Goal: Transaction & Acquisition: Purchase product/service

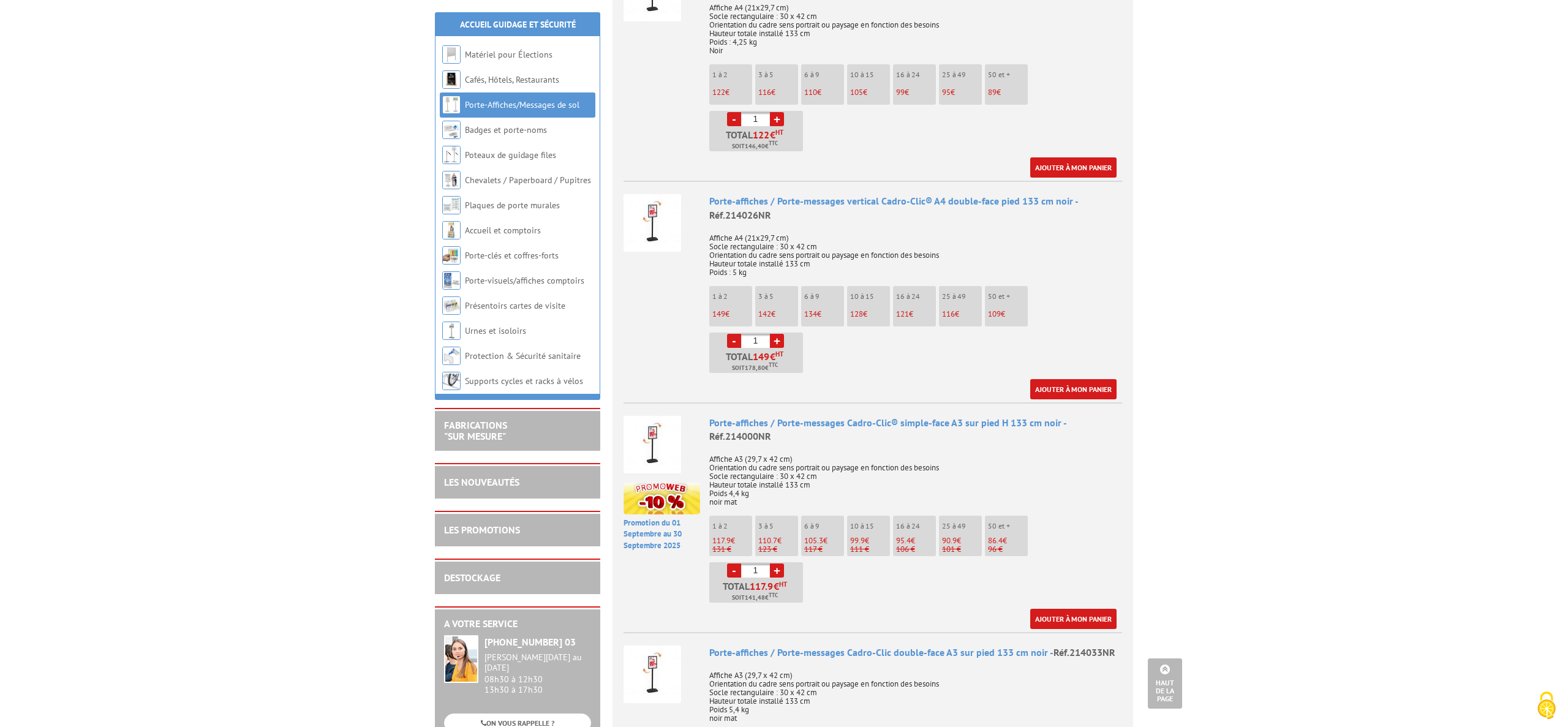
scroll to position [589, 0]
click at [673, 559] on li "Promotion du 01 Septembre au 30 Septembre 2025 Porte-affiches / Porte-messages …" at bounding box center [872, 517] width 498 height 227
click at [662, 574] on li "Promotion du 01 Septembre au 30 Septembre 2025 Porte-affiches / Porte-messages …" at bounding box center [872, 517] width 498 height 227
click at [877, 574] on ul "1 à 2 117.9 € 131 € 3 à 5 110.7 € 123 € 6 à 9 105.3 €" at bounding box center [915, 561] width 413 height 87
click at [776, 565] on link "+" at bounding box center [777, 572] width 14 height 14
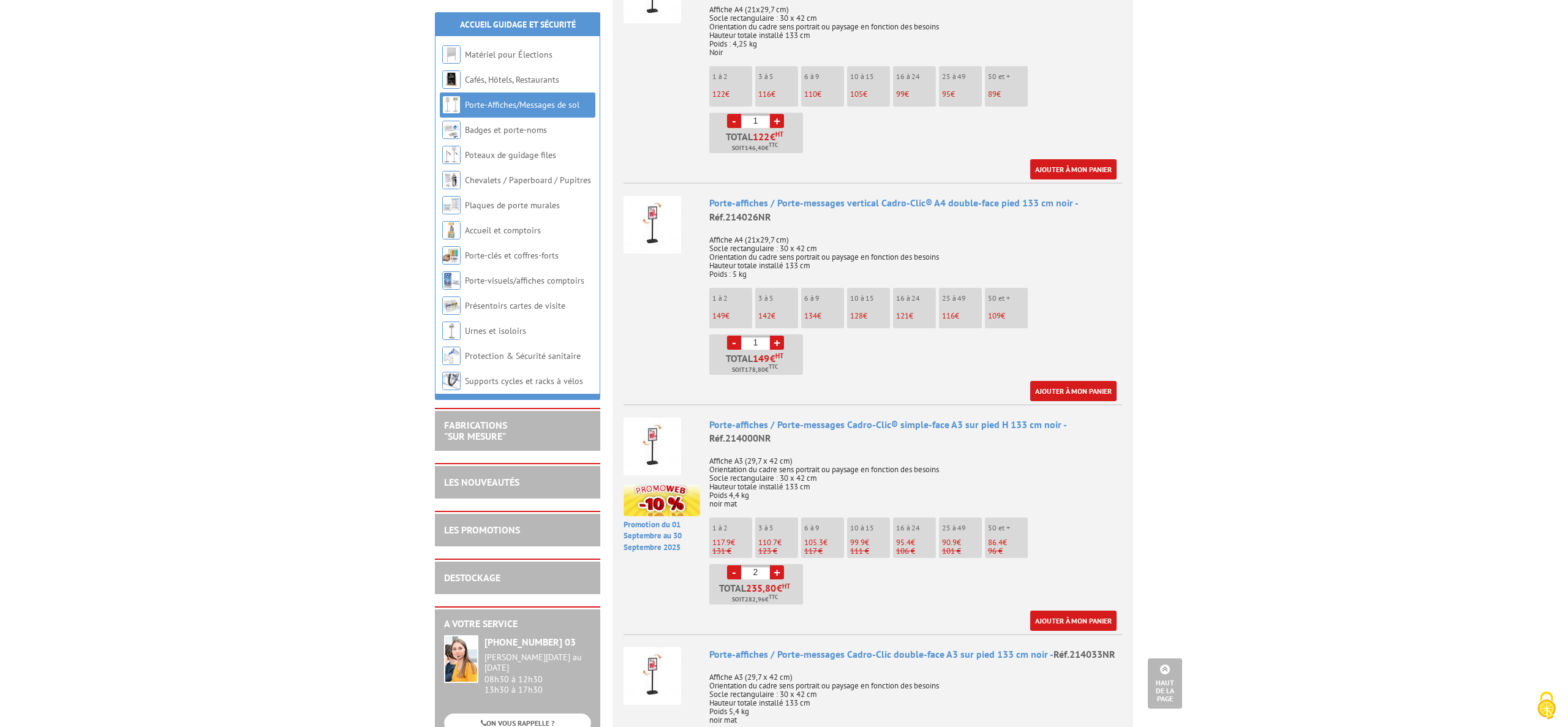
click at [776, 565] on link "+" at bounding box center [777, 572] width 14 height 14
type input "4"
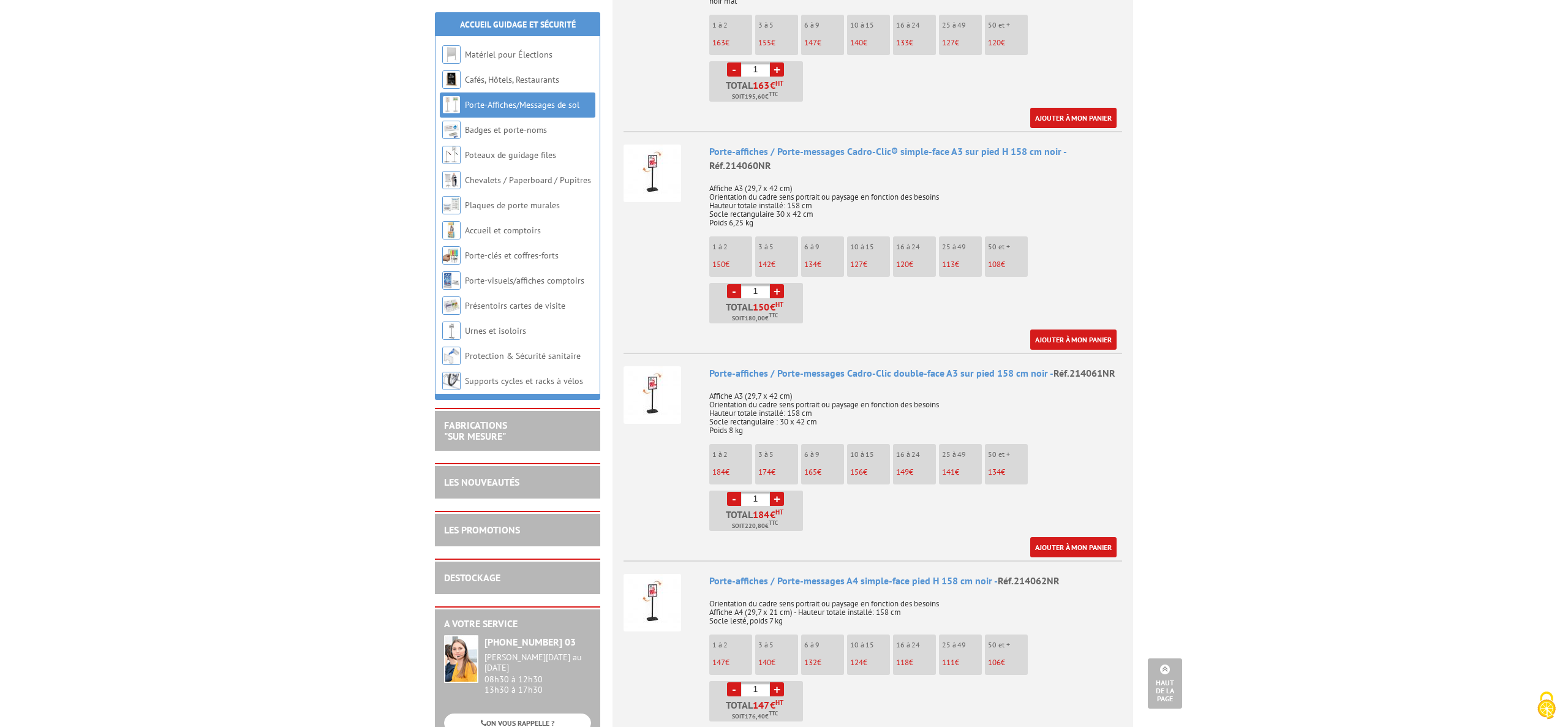
scroll to position [1305, 0]
drag, startPoint x: 821, startPoint y: 133, endPoint x: 836, endPoint y: 312, distance: 179.6
click at [836, 312] on div "Porte-affiches / Porte-messages Cadro-Clic® simple-face A3 sur pied H 158 cm no…" at bounding box center [915, 250] width 413 height 205
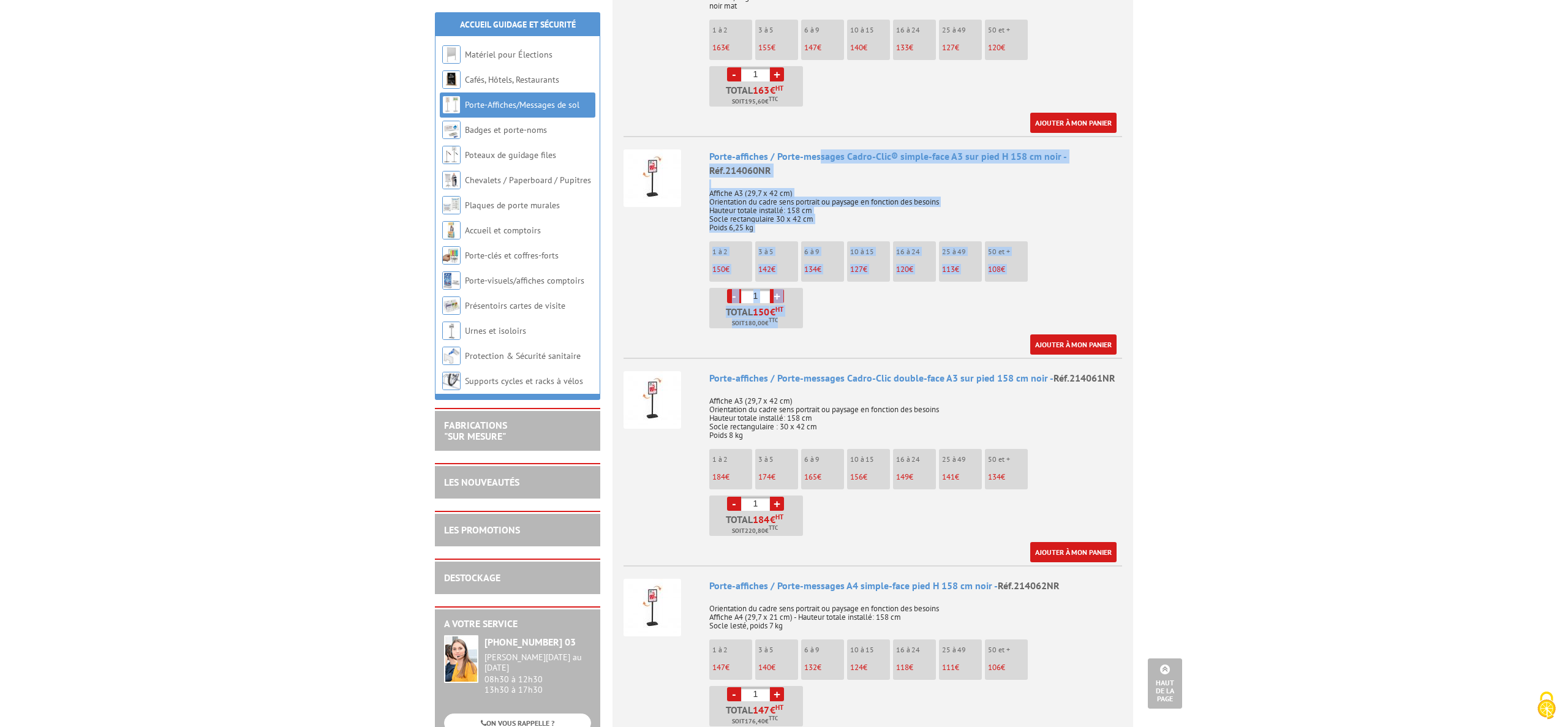
scroll to position [1302, 0]
click at [810, 201] on p "Affiche A3 (29,7 x 42 cm) Orientation du cadre sens portrait ou paysage en fonc…" at bounding box center [915, 206] width 413 height 51
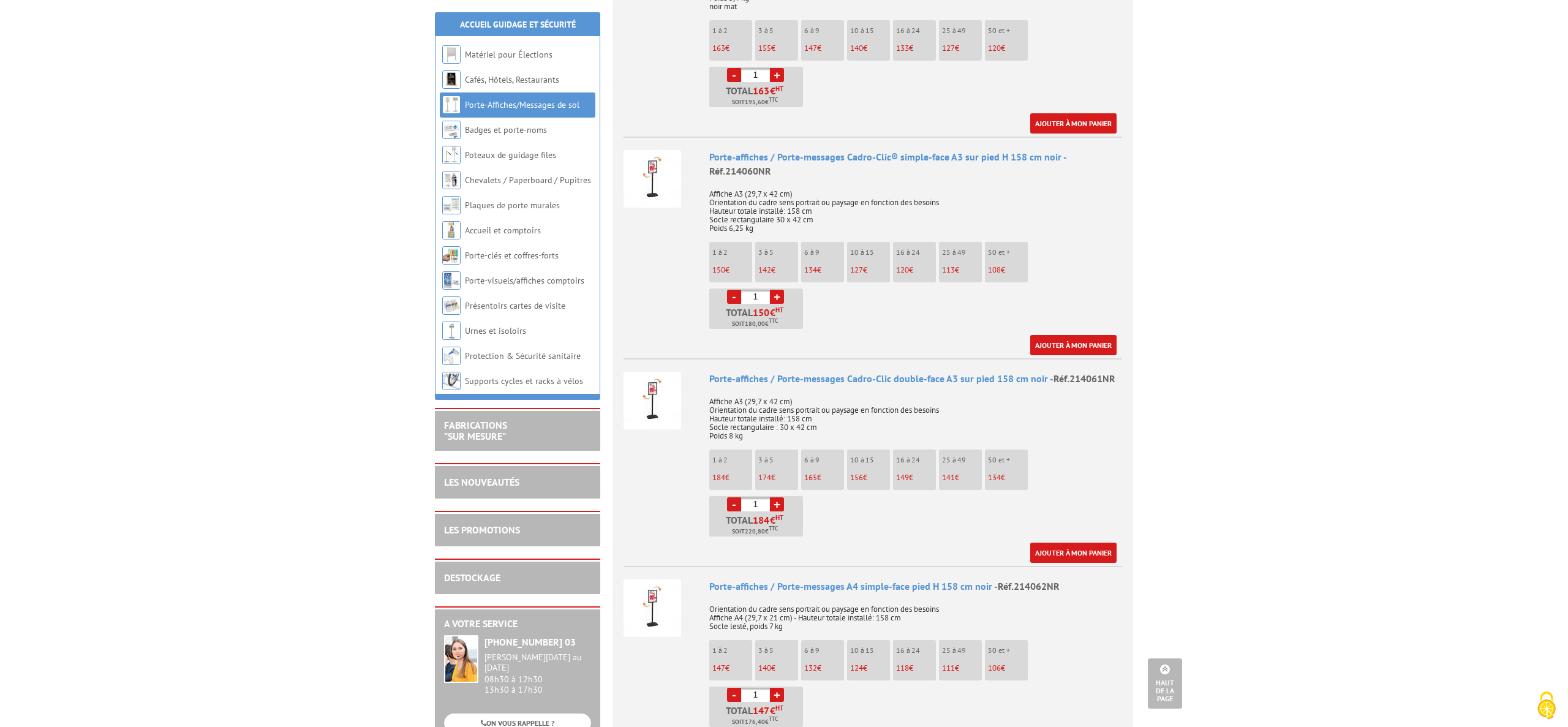
click at [775, 289] on link "+" at bounding box center [777, 296] width 14 height 14
click at [734, 289] on link "-" at bounding box center [734, 296] width 14 height 14
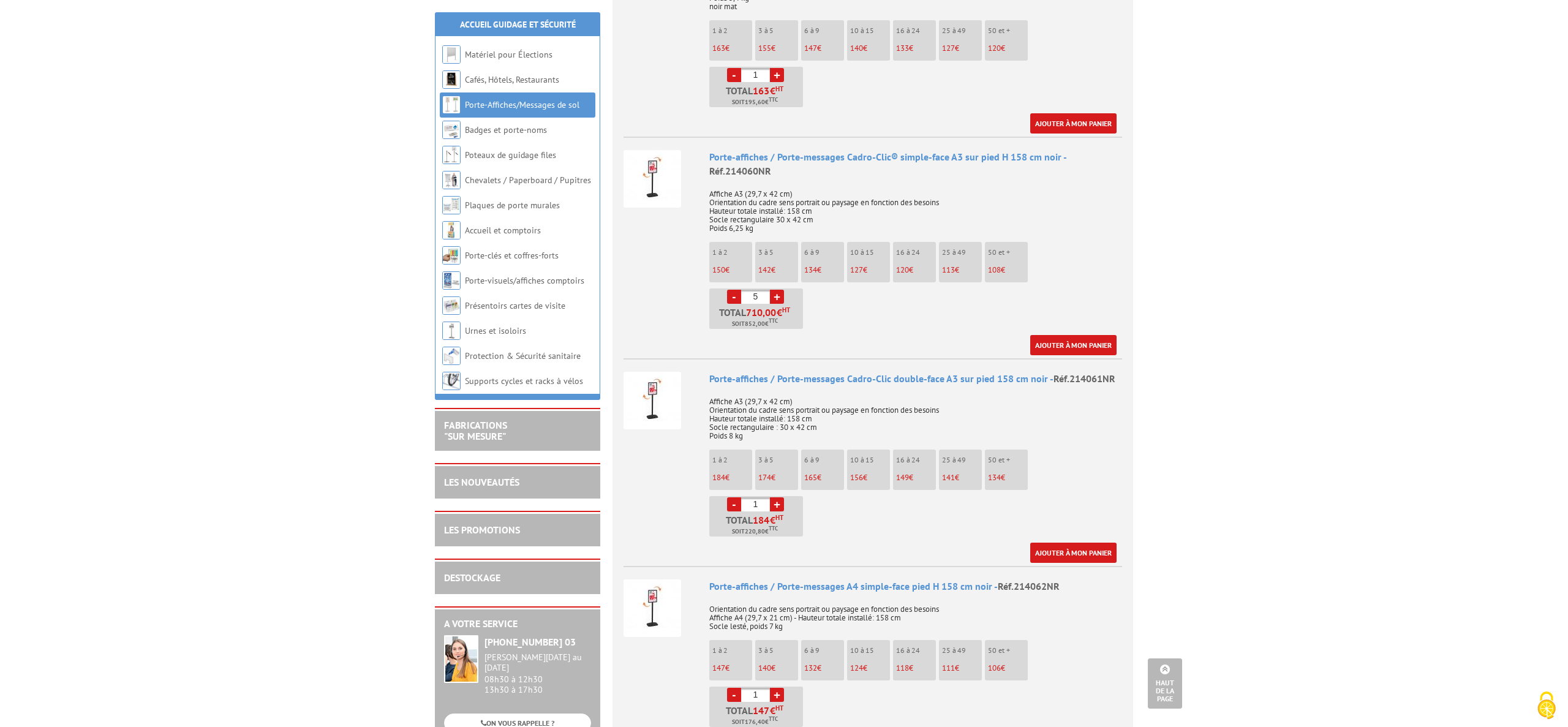
type input "4"
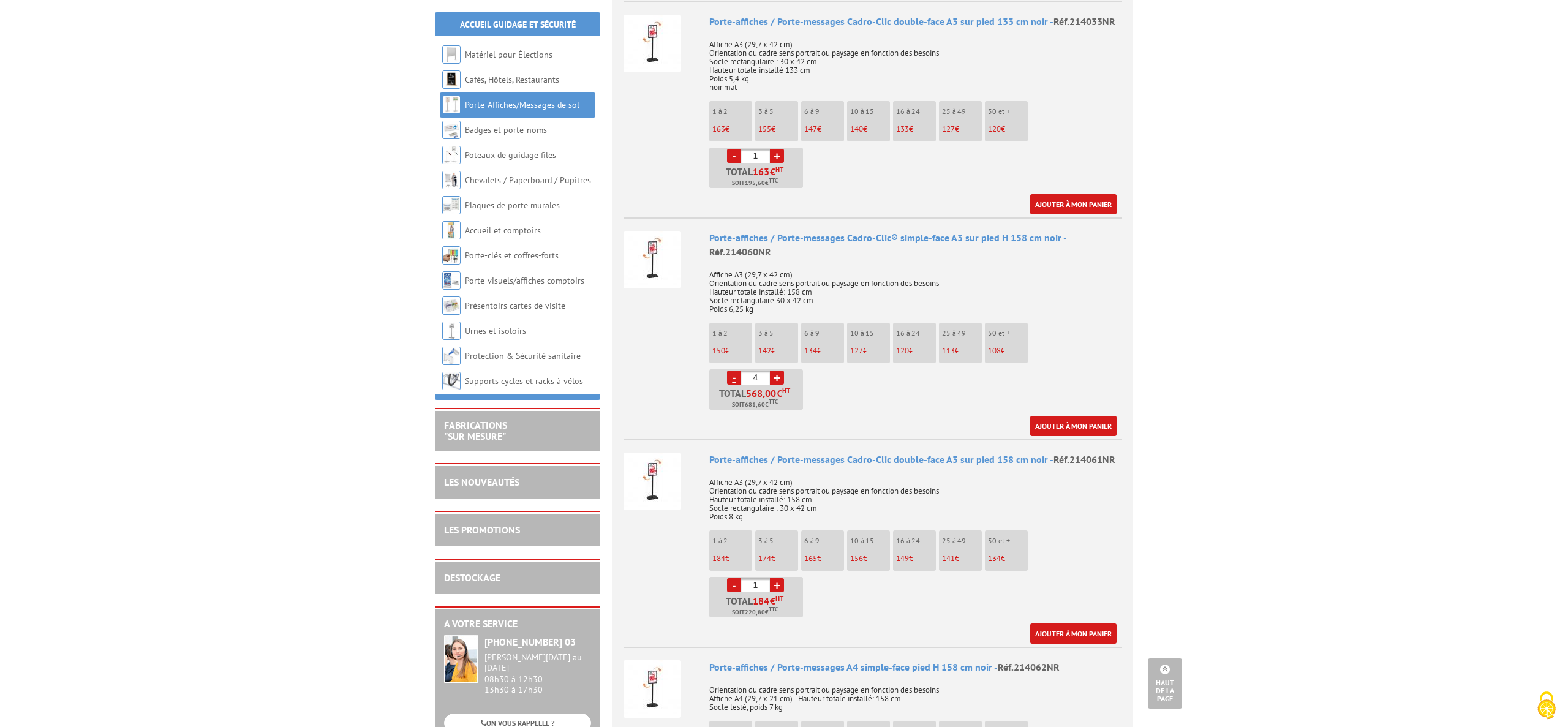
scroll to position [1223, 0]
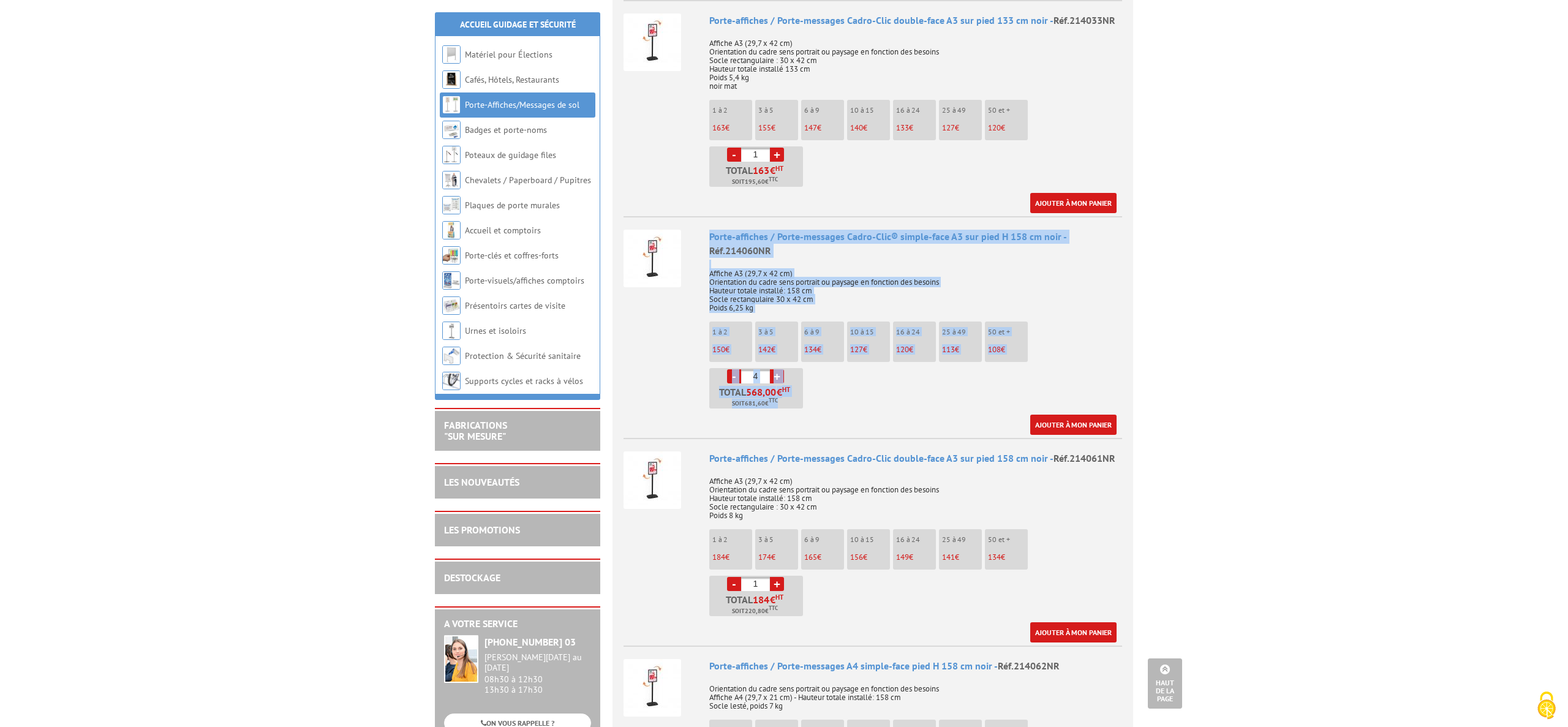
drag, startPoint x: 708, startPoint y: 221, endPoint x: 939, endPoint y: 404, distance: 294.7
click at [939, 404] on li "Porte-affiches / Porte-messages Cadro-Clic® simple-face A3 sur pied H 158 cm no…" at bounding box center [872, 325] width 498 height 218
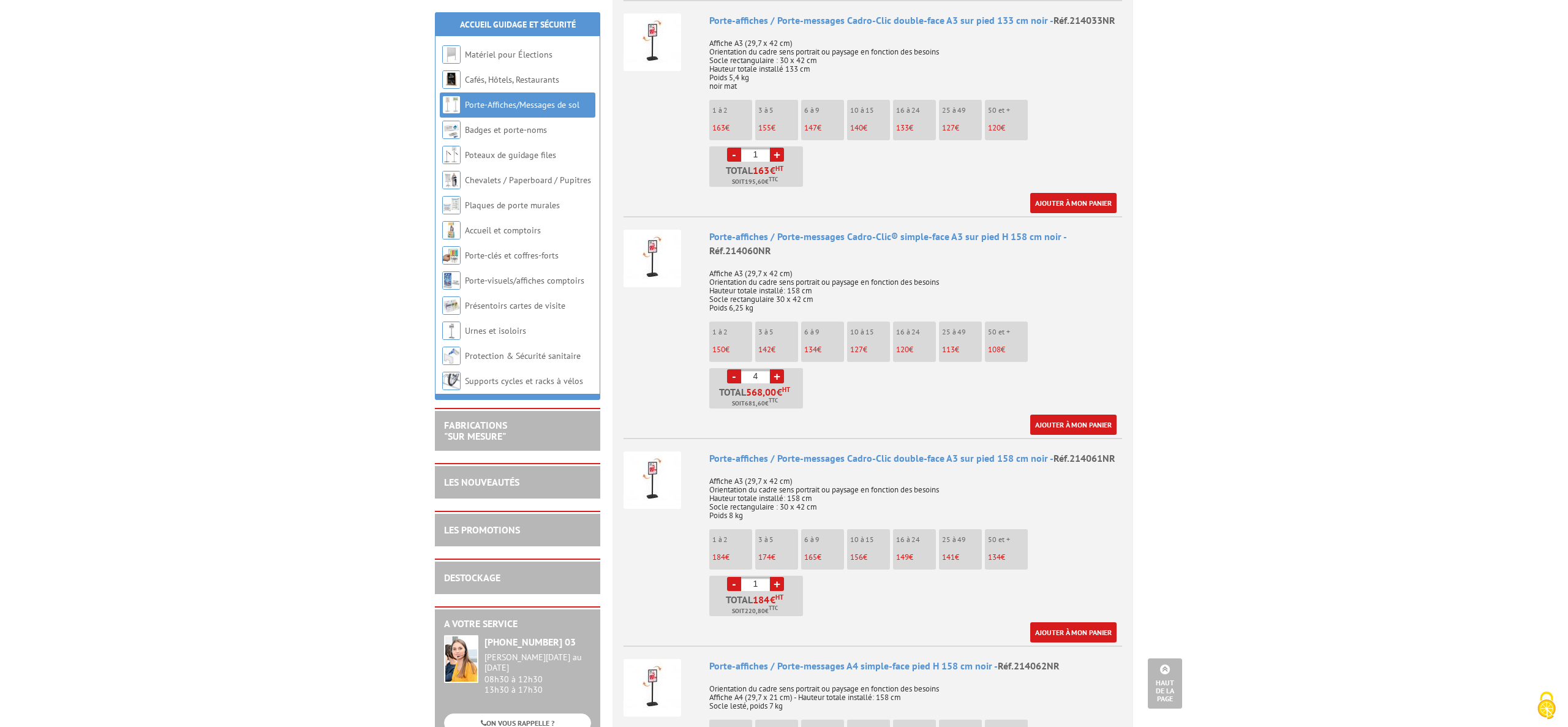
click at [1292, 373] on body "Nos équipes sont à votre service du lundi au vendredi de 8h30 à 12h30 et de 13h…" at bounding box center [784, 367] width 1568 height 3178
click at [860, 267] on p "Affiche A3 (29,7 x 42 cm) Orientation du cadre sens portrait ou paysage en fonc…" at bounding box center [915, 286] width 413 height 51
click at [1207, 556] on body "Nos équipes sont à votre service du lundi au vendredi de 8h30 à 12h30 et de 13h…" at bounding box center [784, 367] width 1568 height 3178
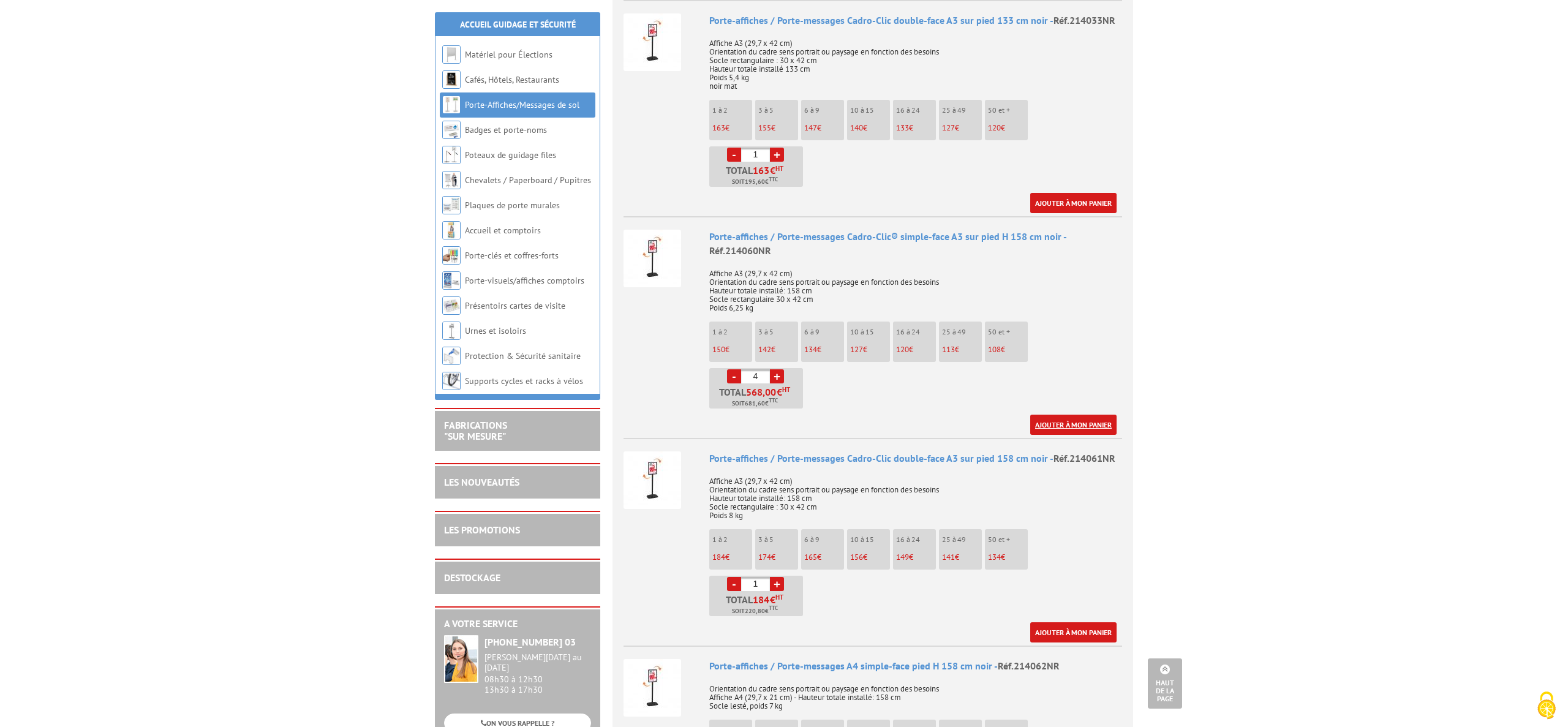
click at [1055, 414] on link "Ajouter à mon panier" at bounding box center [1073, 424] width 87 height 20
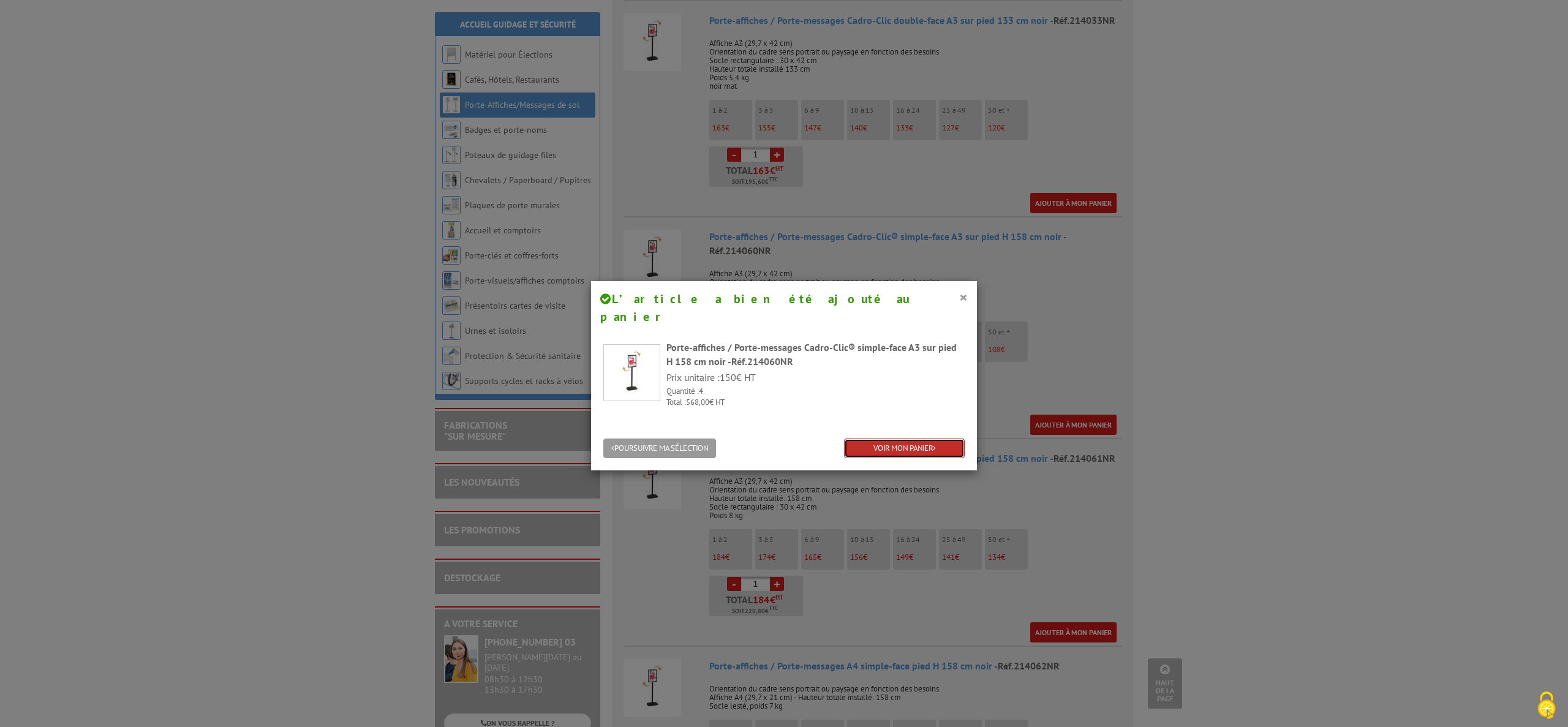
click at [928, 438] on link "VOIR MON PANIER" at bounding box center [904, 448] width 120 height 20
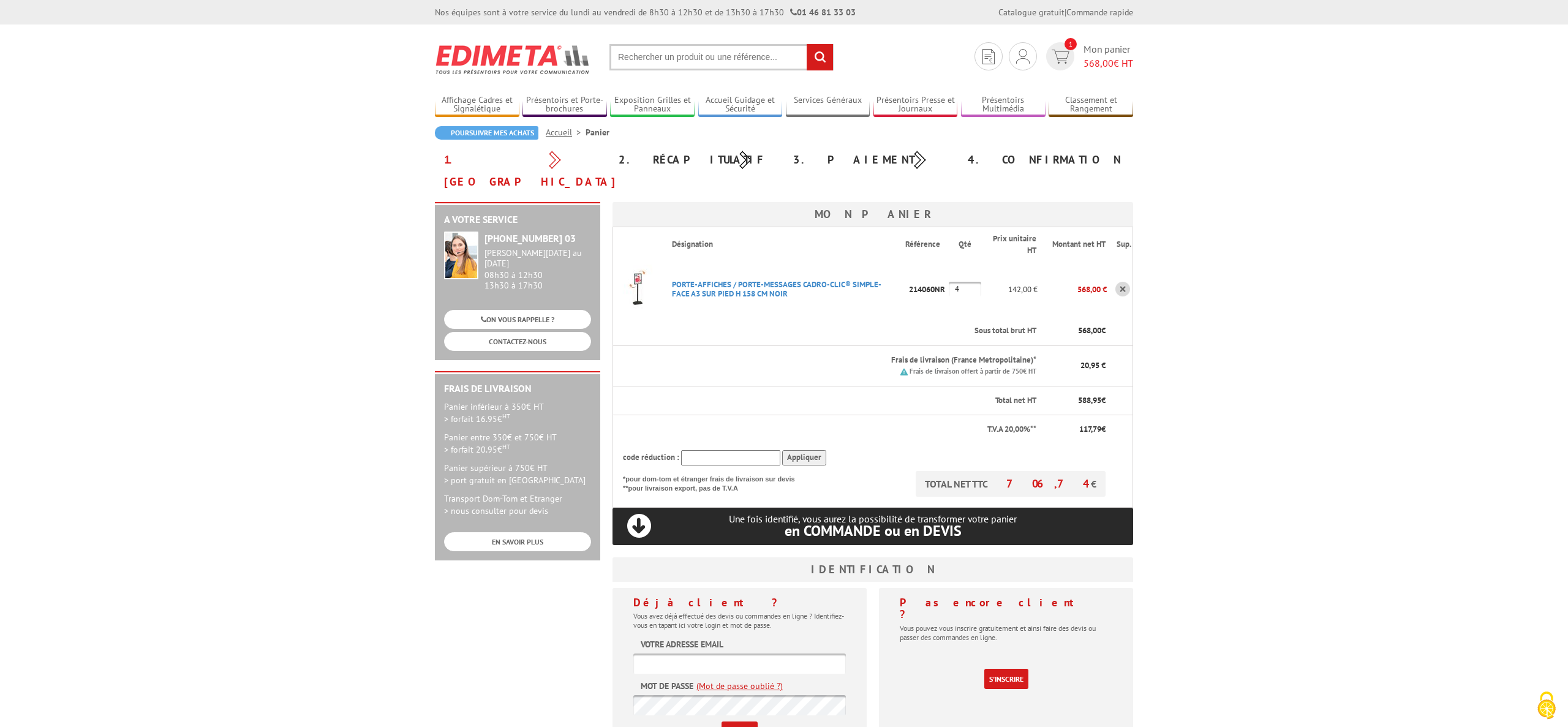
type input "New10"
type input "SEP66"
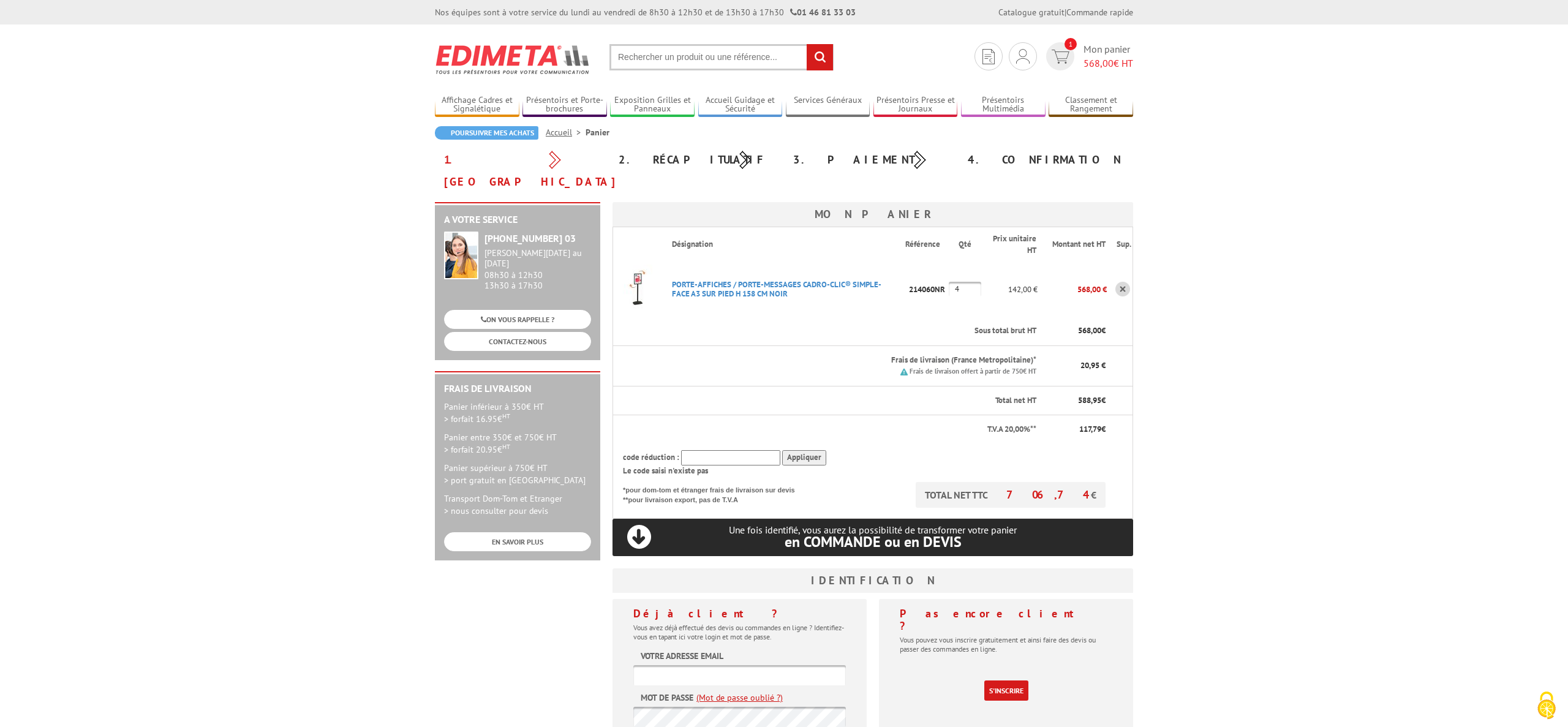
type input "CT1"
type input "RED10"
type input "RMOEESTSR"
type input "KTTNOENERSE"
type input "EOEESEUPT"
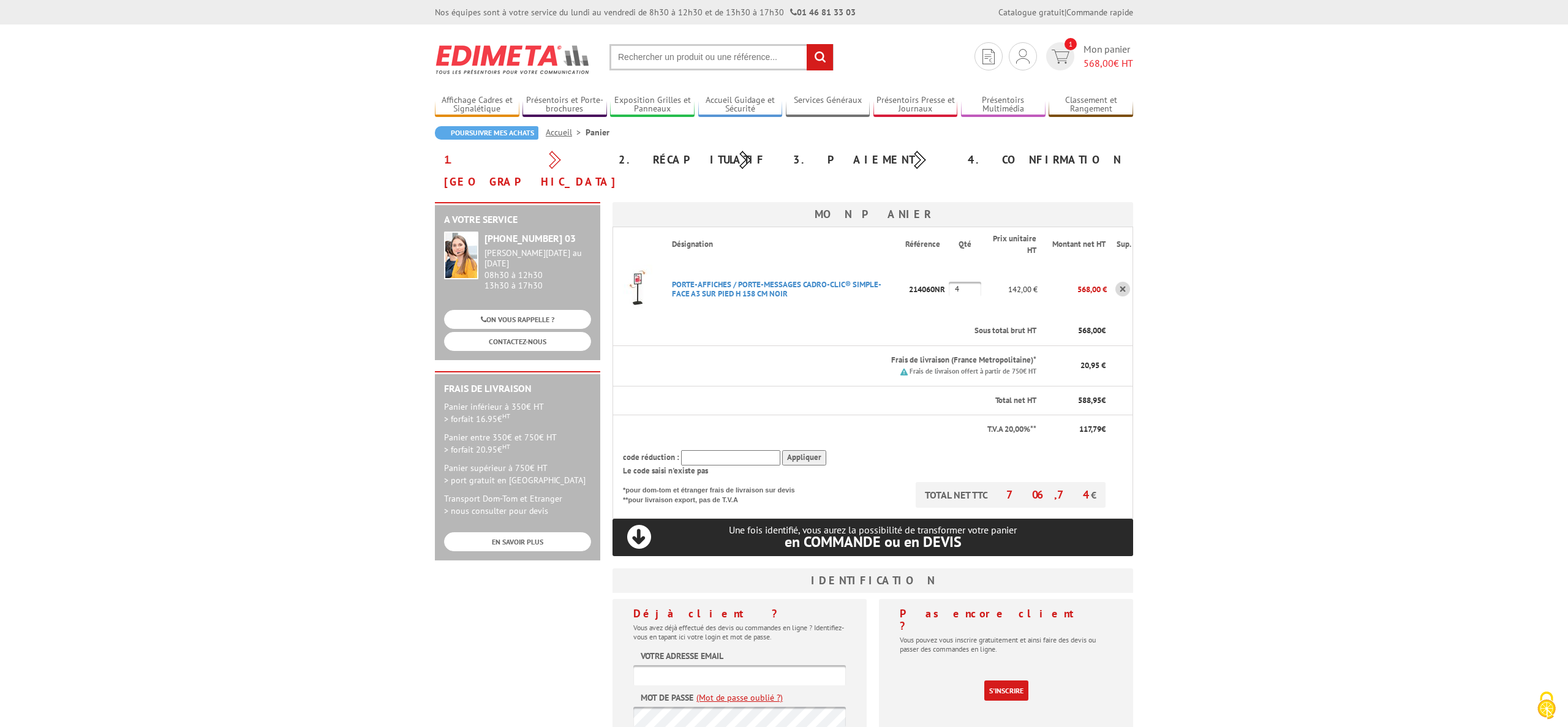
type input "New10"
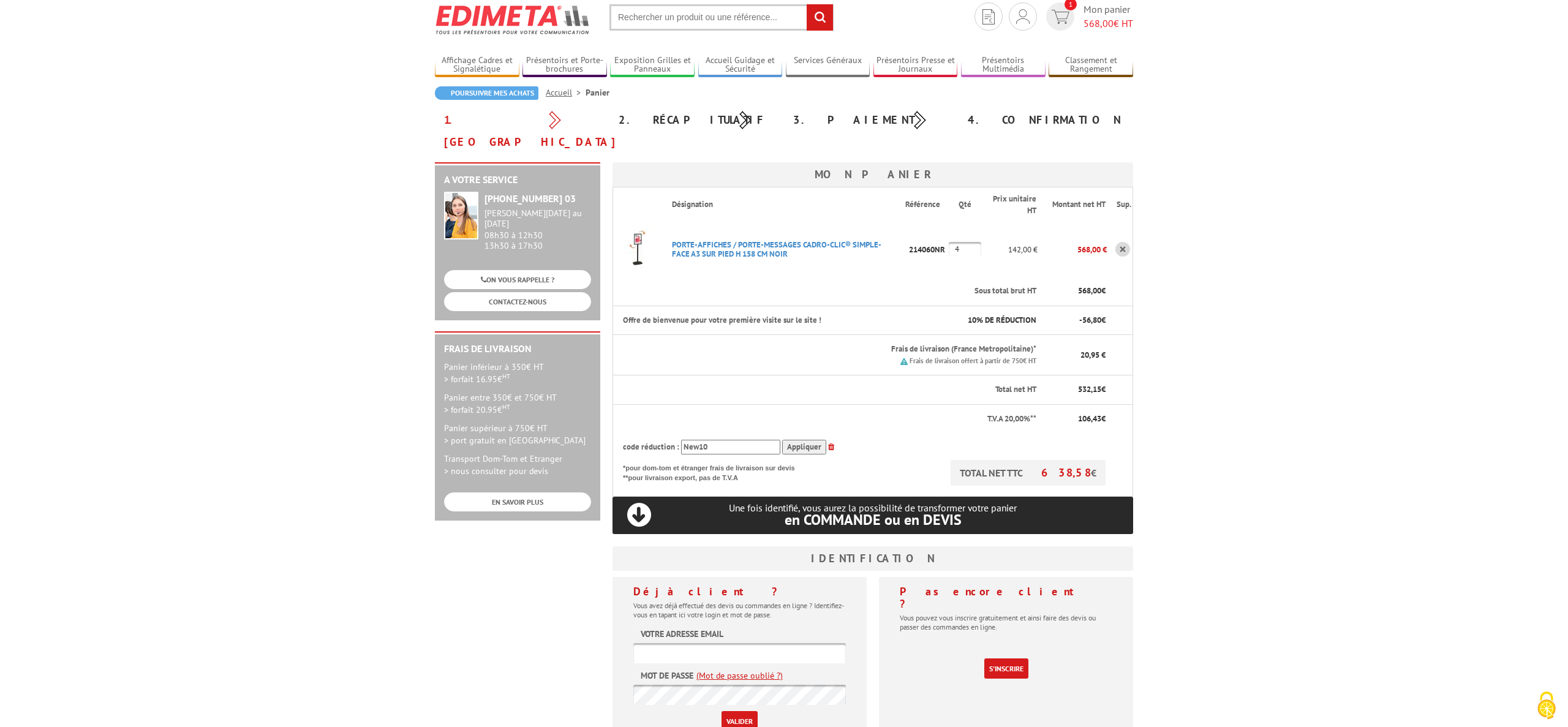
scroll to position [47, 0]
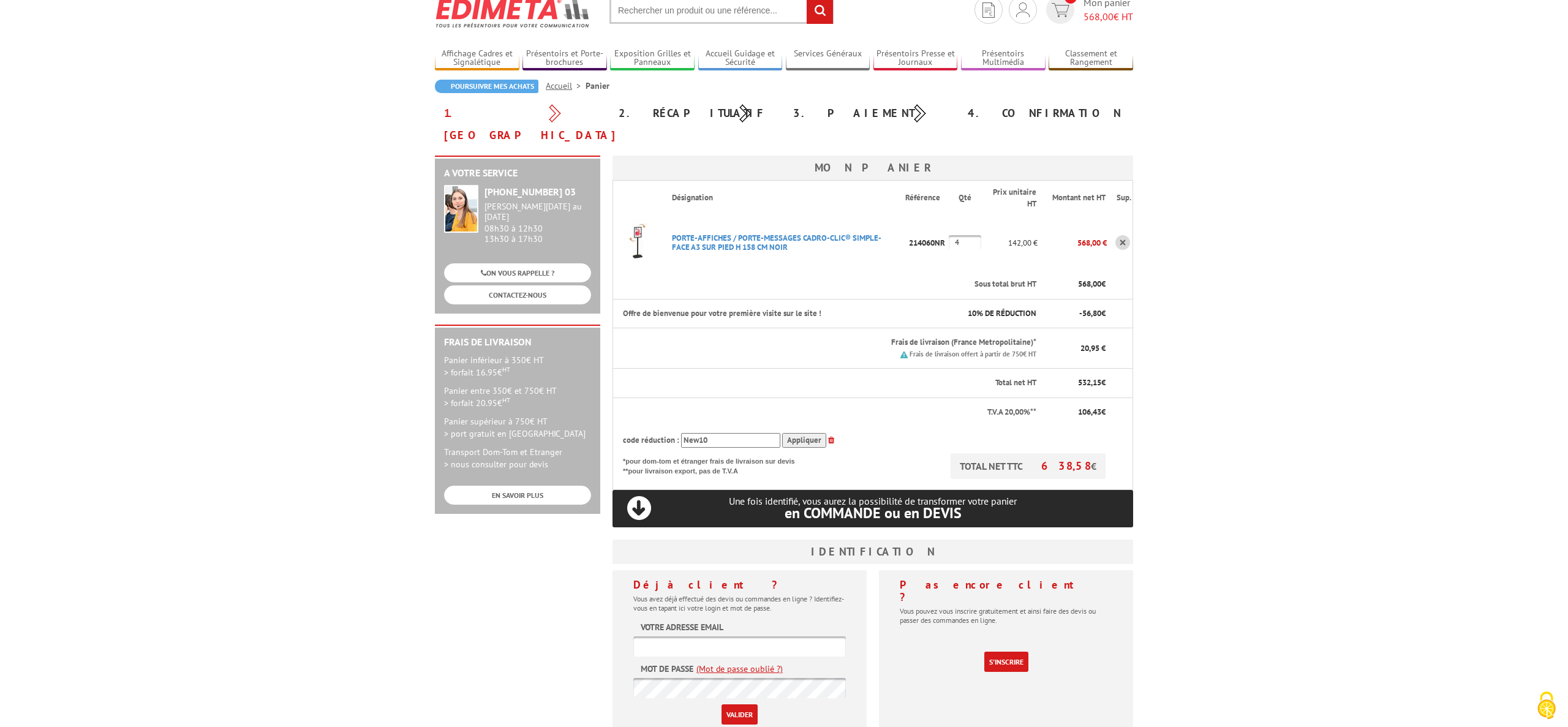
click at [799, 433] on input "Appliquer" at bounding box center [804, 441] width 44 height 16
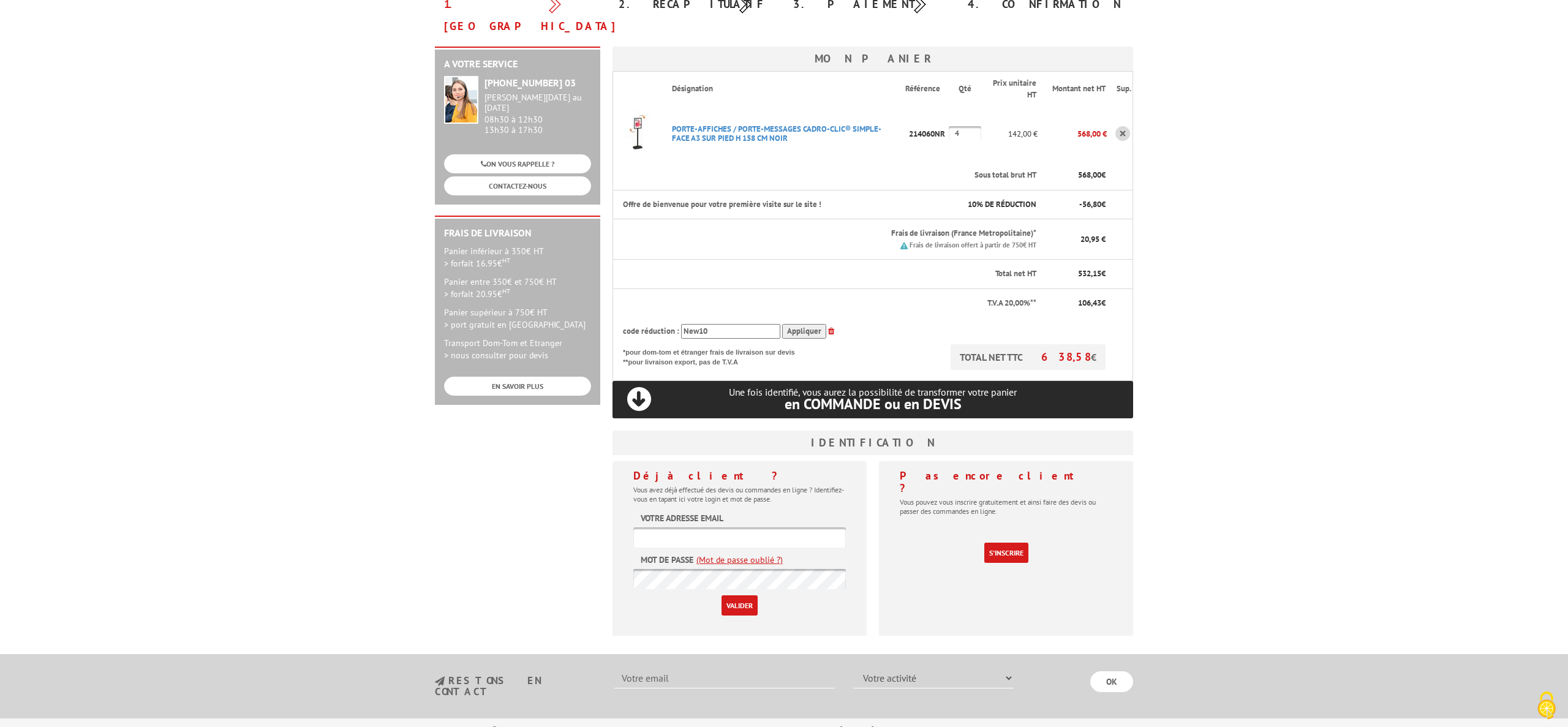
scroll to position [163, 0]
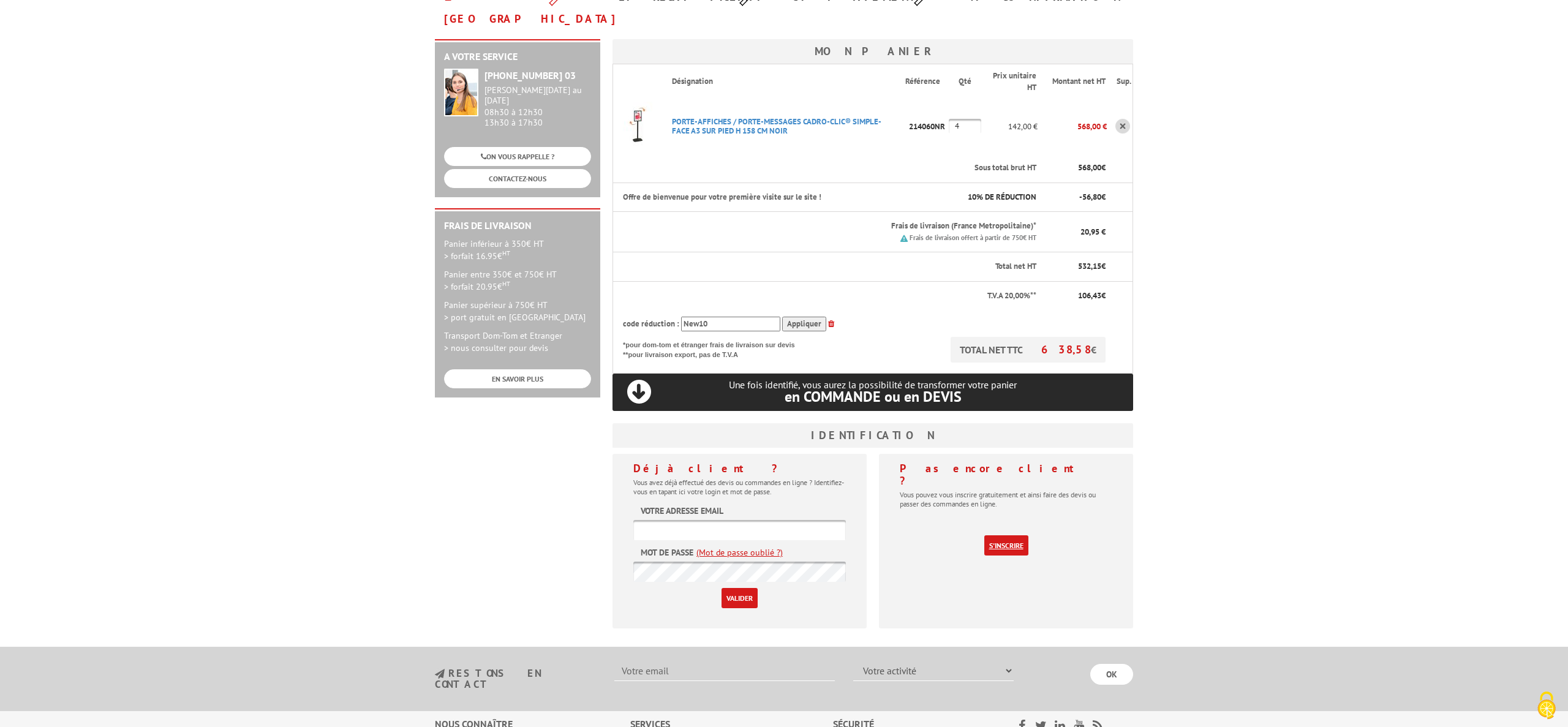
click at [1017, 536] on link "S'inscrire" at bounding box center [1005, 545] width 44 height 20
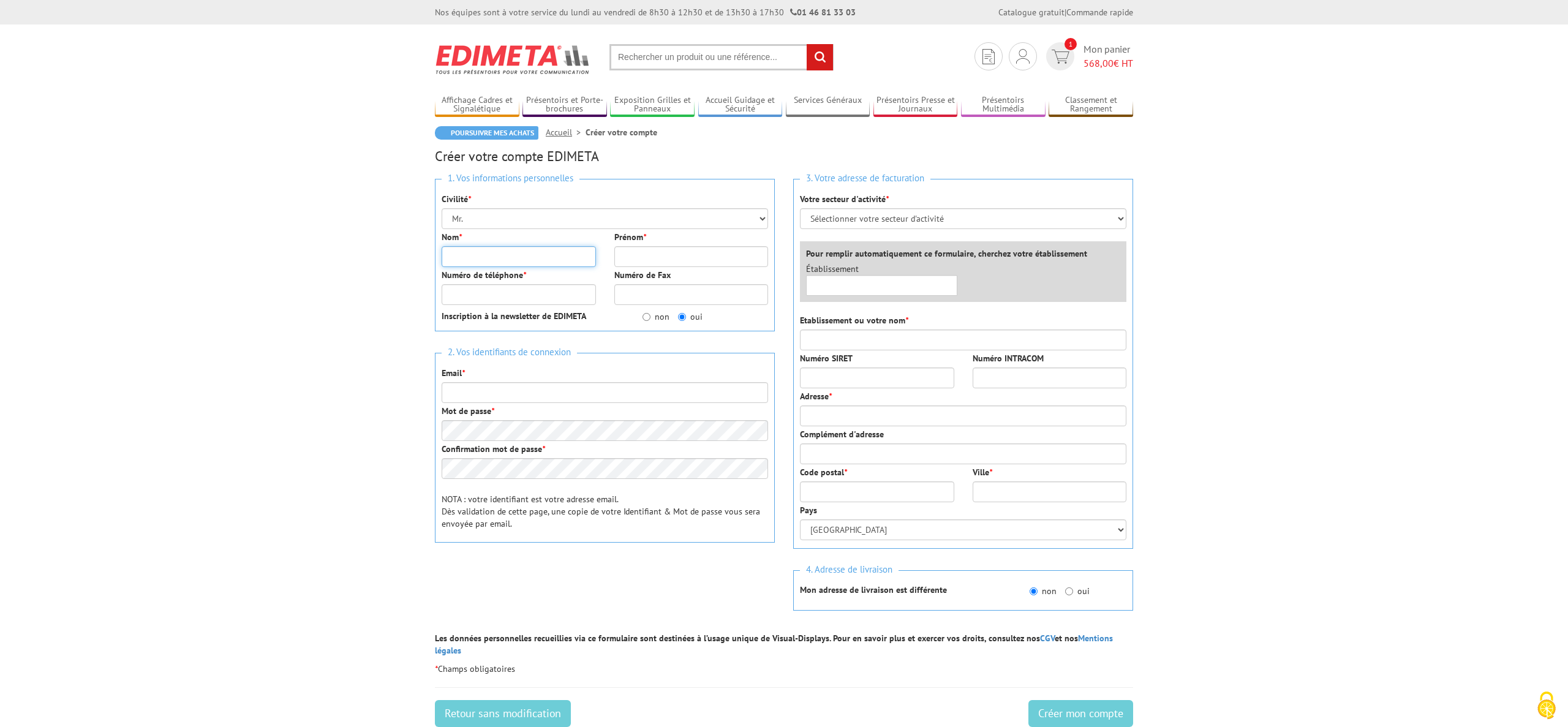
click at [504, 257] on input "Nom *" at bounding box center [518, 256] width 154 height 21
type input "Dutartre"
type input "Fabien"
type input "0672322315"
click at [649, 316] on input "non" at bounding box center [646, 316] width 8 height 8
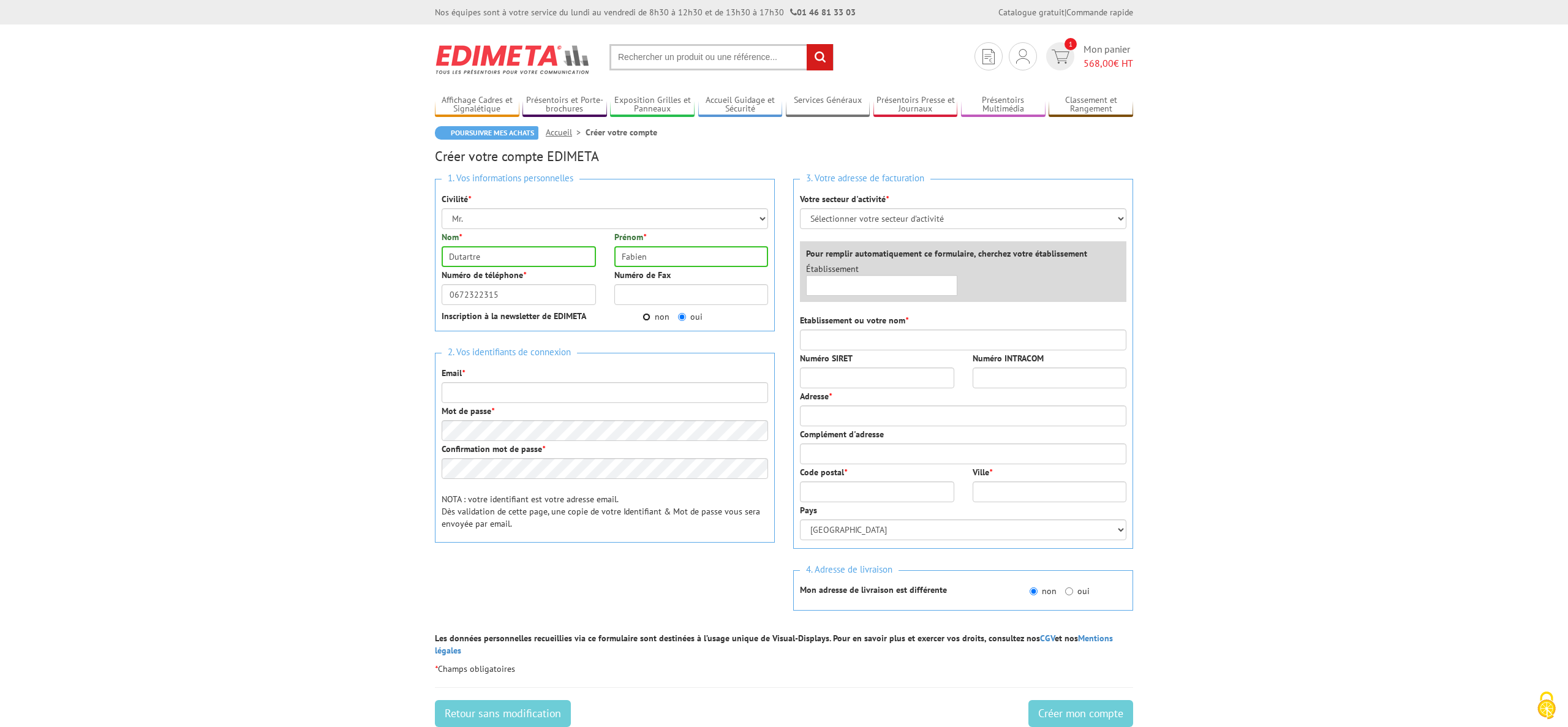
radio input "true"
click at [615, 396] on input "Email *" at bounding box center [604, 393] width 327 height 21
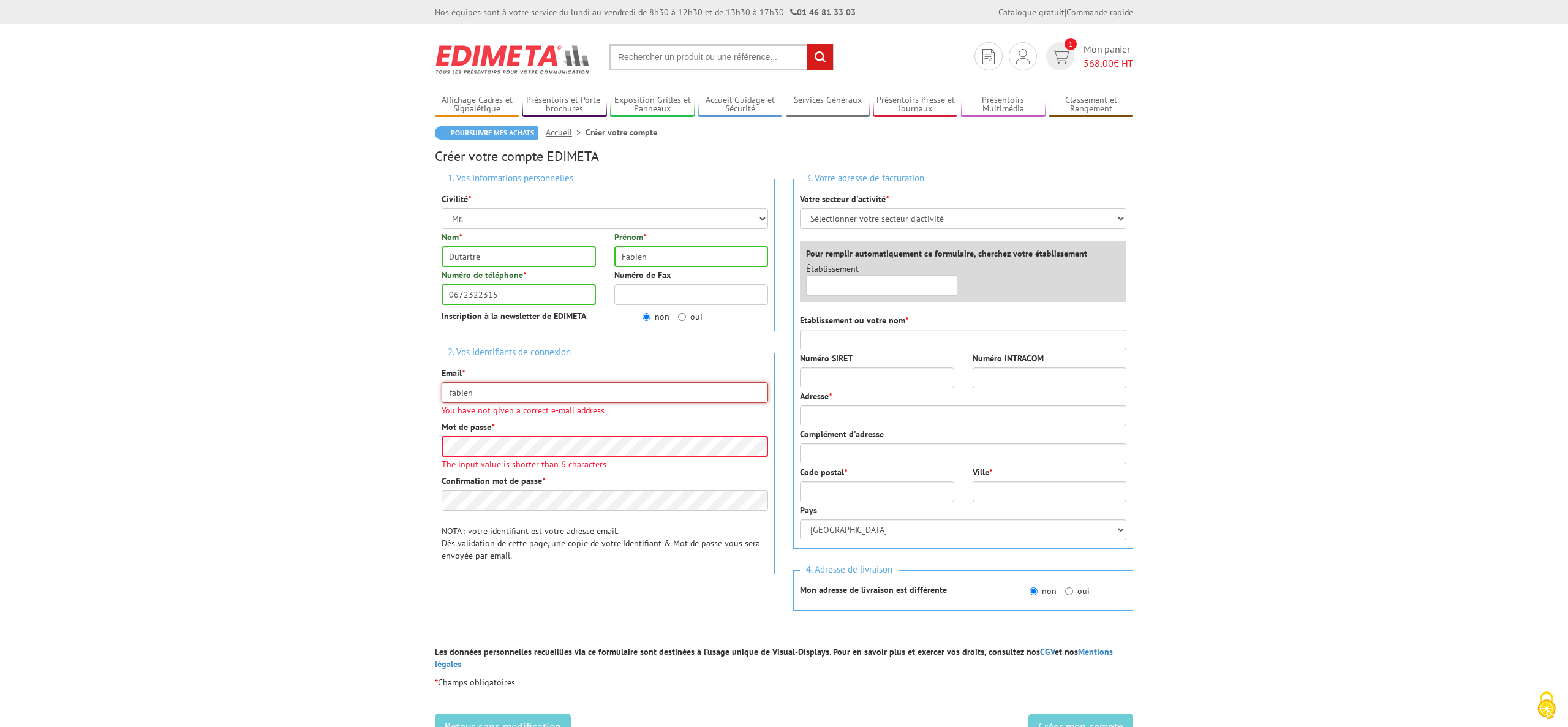
click at [589, 401] on input "fabien" at bounding box center [604, 393] width 327 height 21
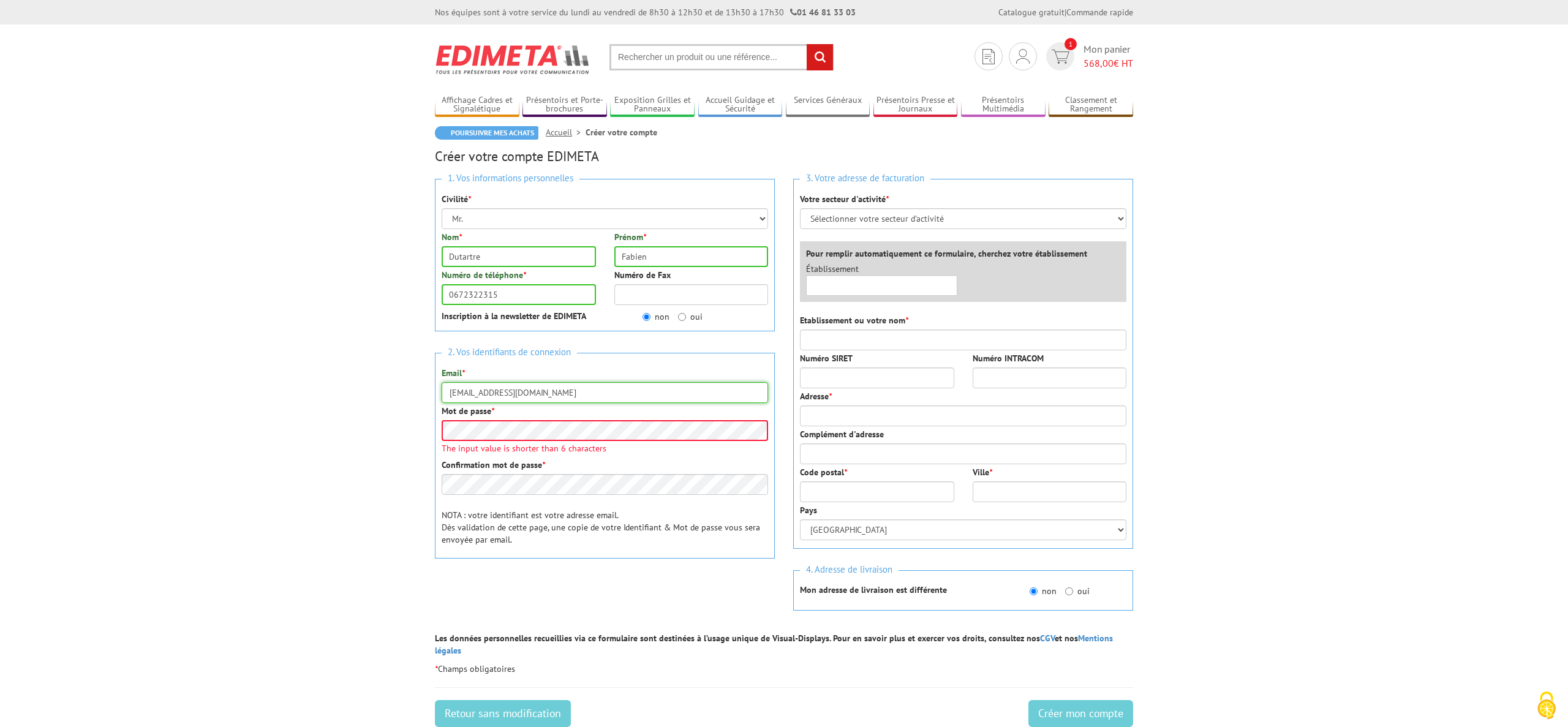
type input "[EMAIL_ADDRESS][DOMAIN_NAME]"
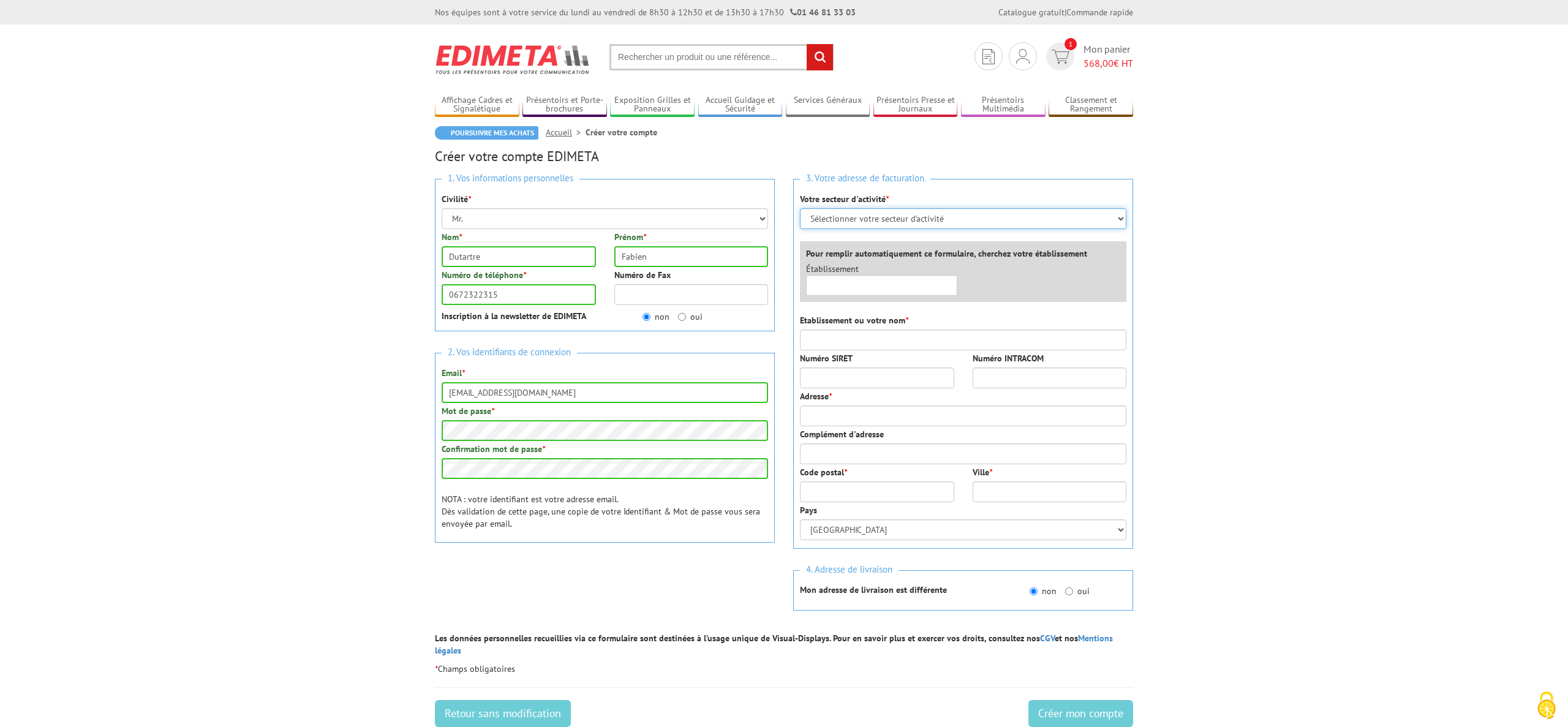
click at [888, 224] on select "Sélectionner votre secteur d'activité Administrations et collectivités Magasins…" at bounding box center [963, 218] width 327 height 21
select select "878"
click at [800, 208] on select "Sélectionner votre secteur d'activité Administrations et collectivités Magasins…" at bounding box center [963, 218] width 327 height 21
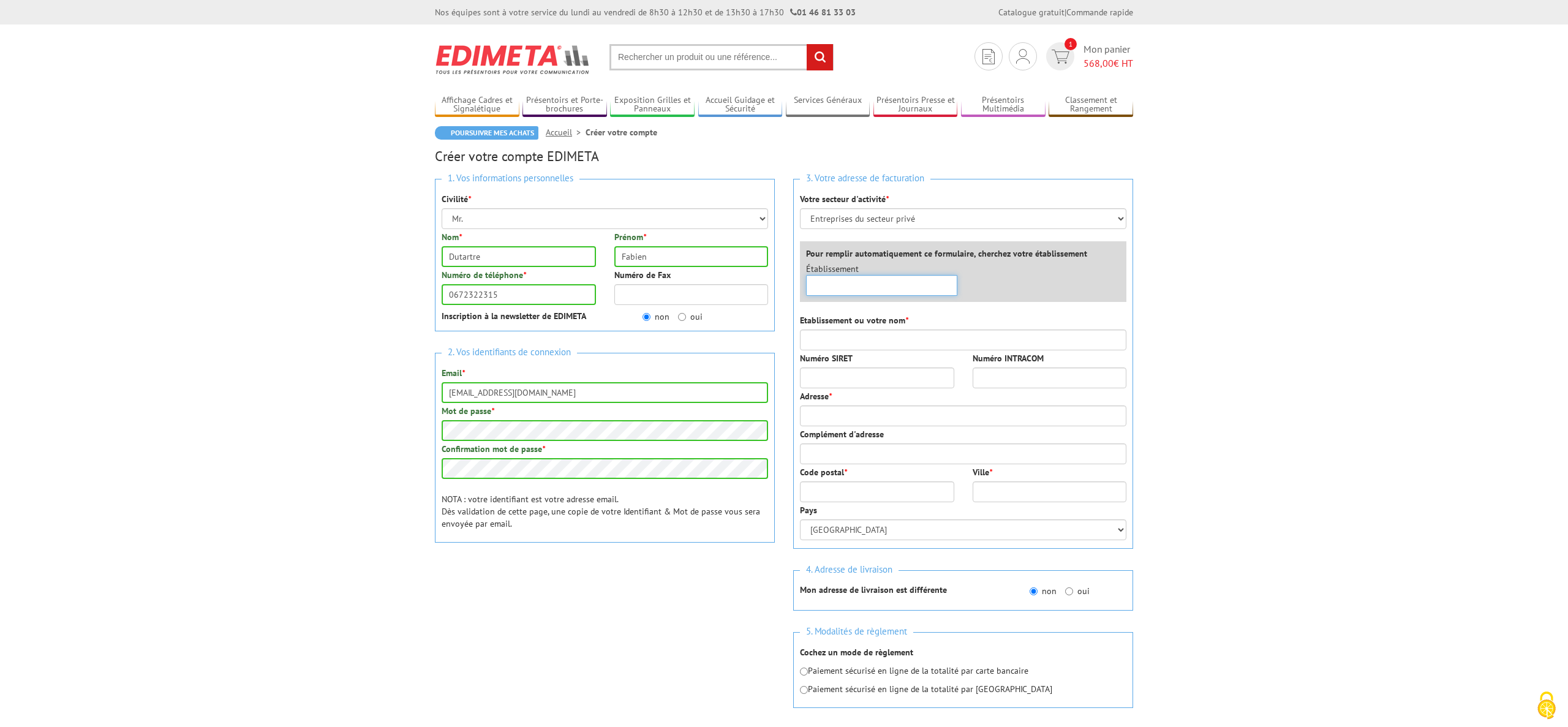
click at [884, 284] on input "text" at bounding box center [882, 285] width 152 height 21
click at [900, 341] on input "Etablissement ou votre nom *" at bounding box center [963, 340] width 327 height 21
type input "Idest Popcom"
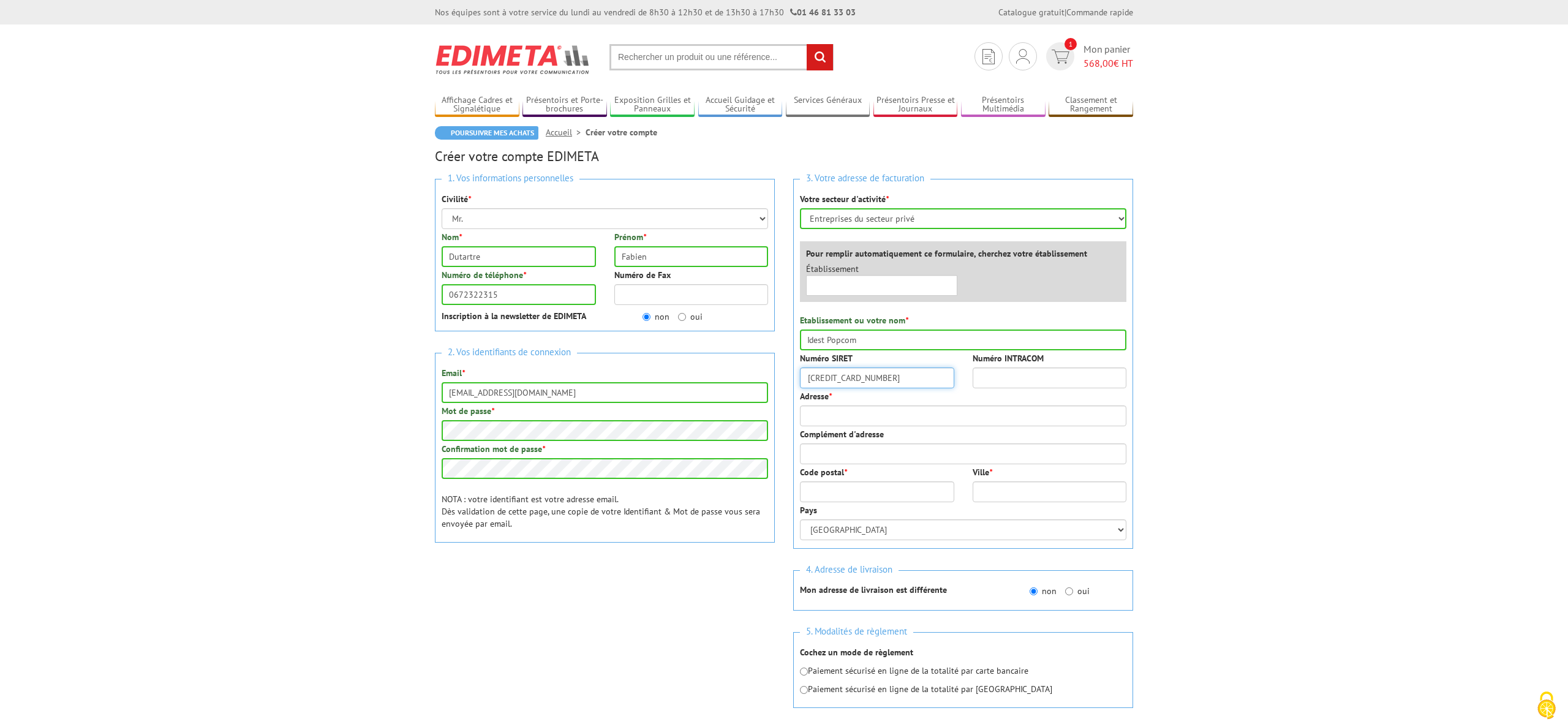
type input "[CREDIT_CARD_NUMBER]"
click at [1002, 379] on input "Numéro INTRACOM" at bounding box center [1050, 378] width 154 height 21
type input "FR1050810531"
click at [865, 421] on input "Adresse *" at bounding box center [963, 416] width 327 height 21
type input "[STREET_ADDRESS][PERSON_NAME]"
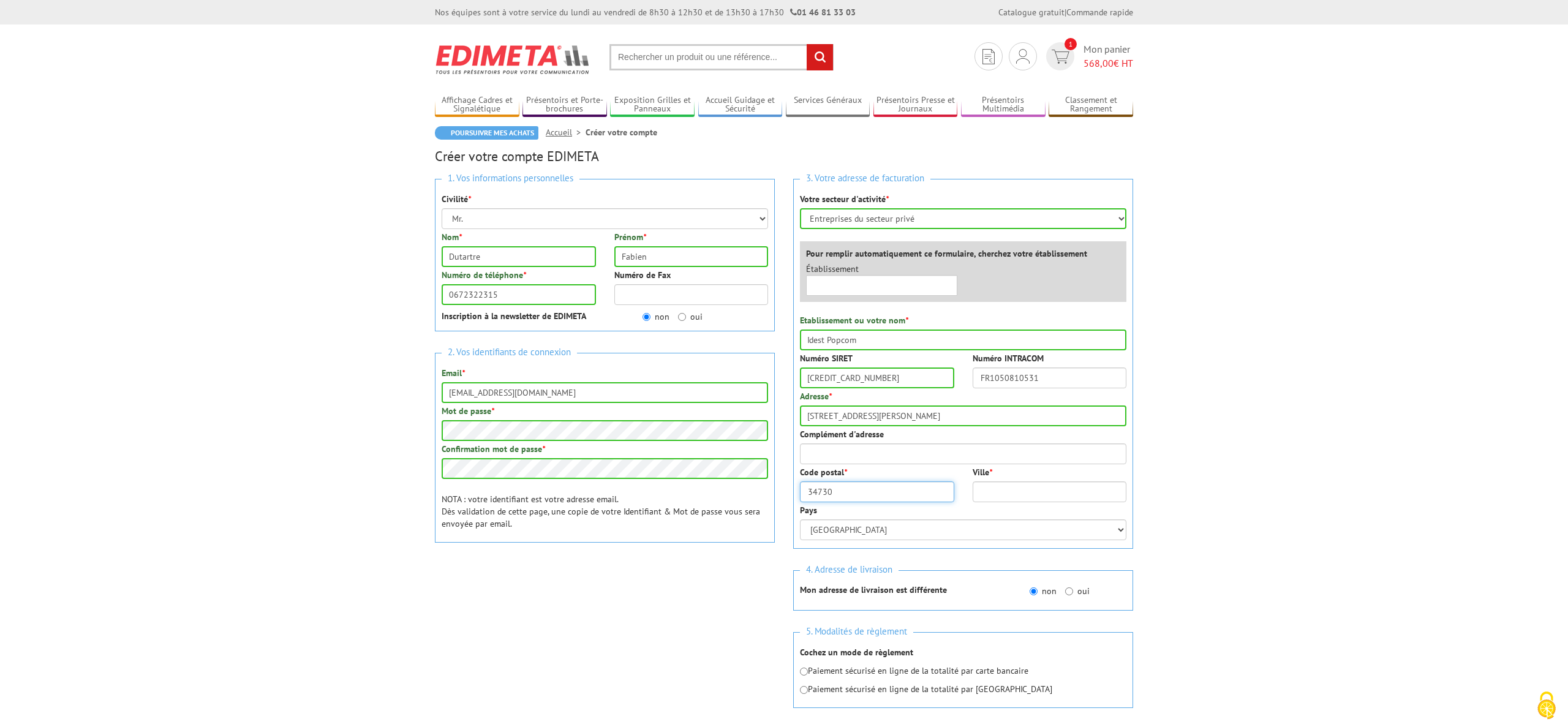
type input "34730"
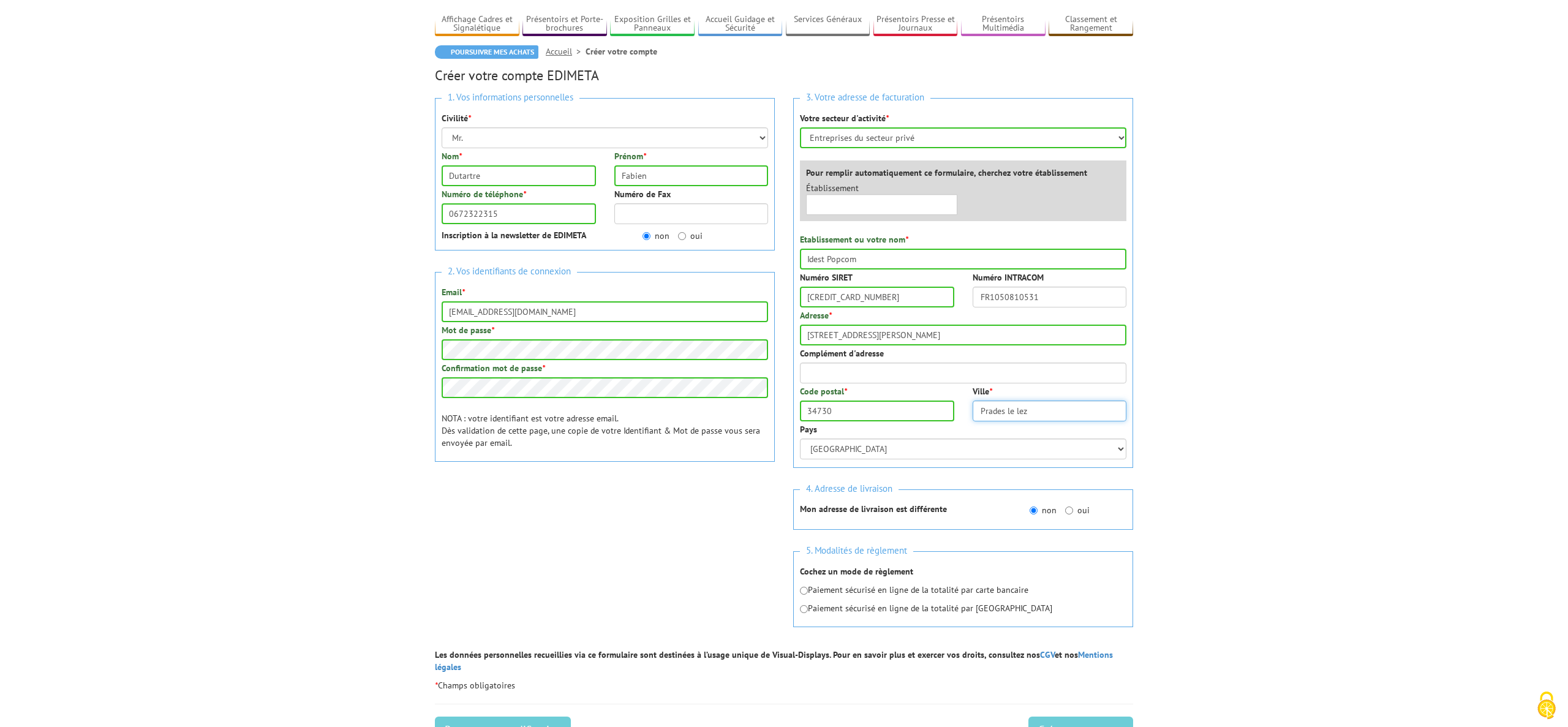
scroll to position [118, 0]
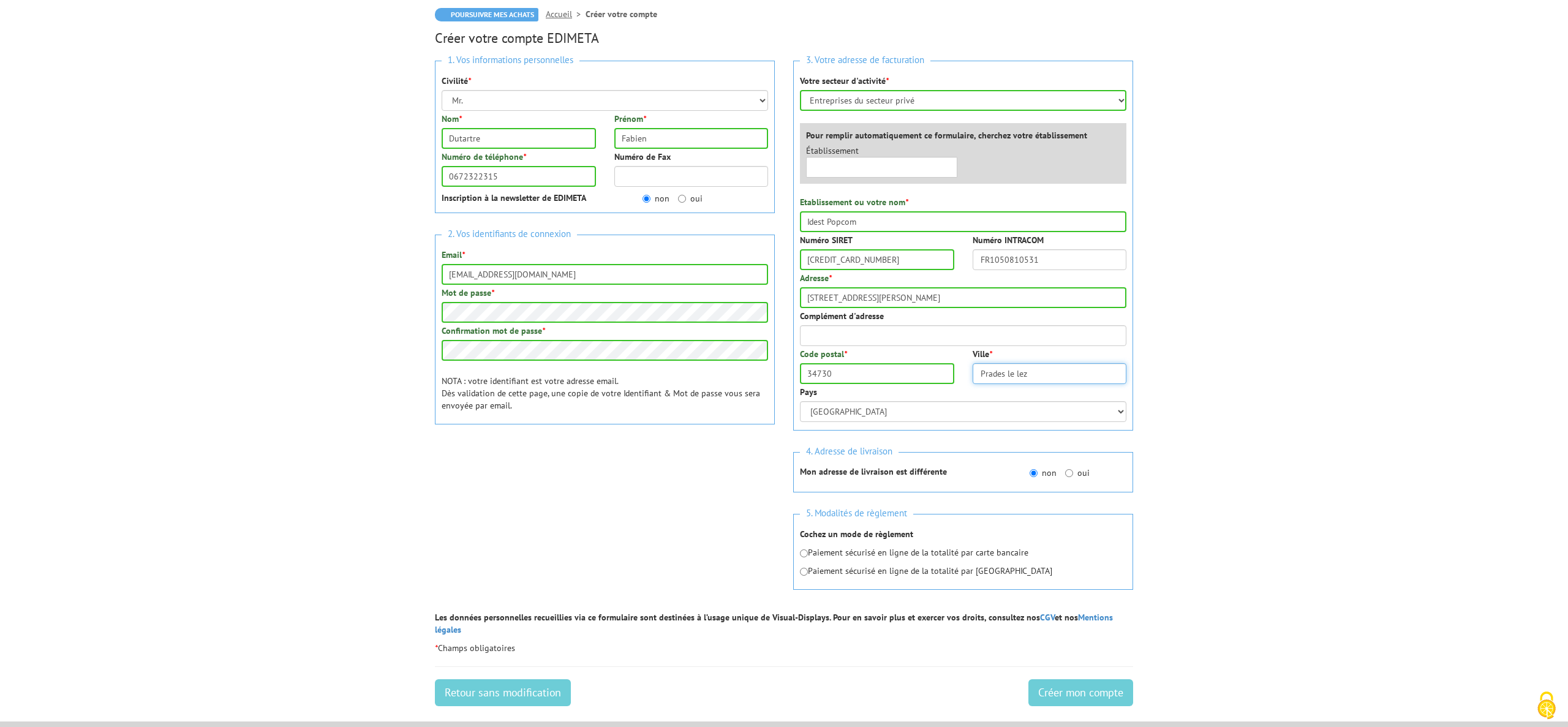
type input "Prades le lez"
click at [1067, 474] on input "oui" at bounding box center [1069, 472] width 8 height 8
radio input "true"
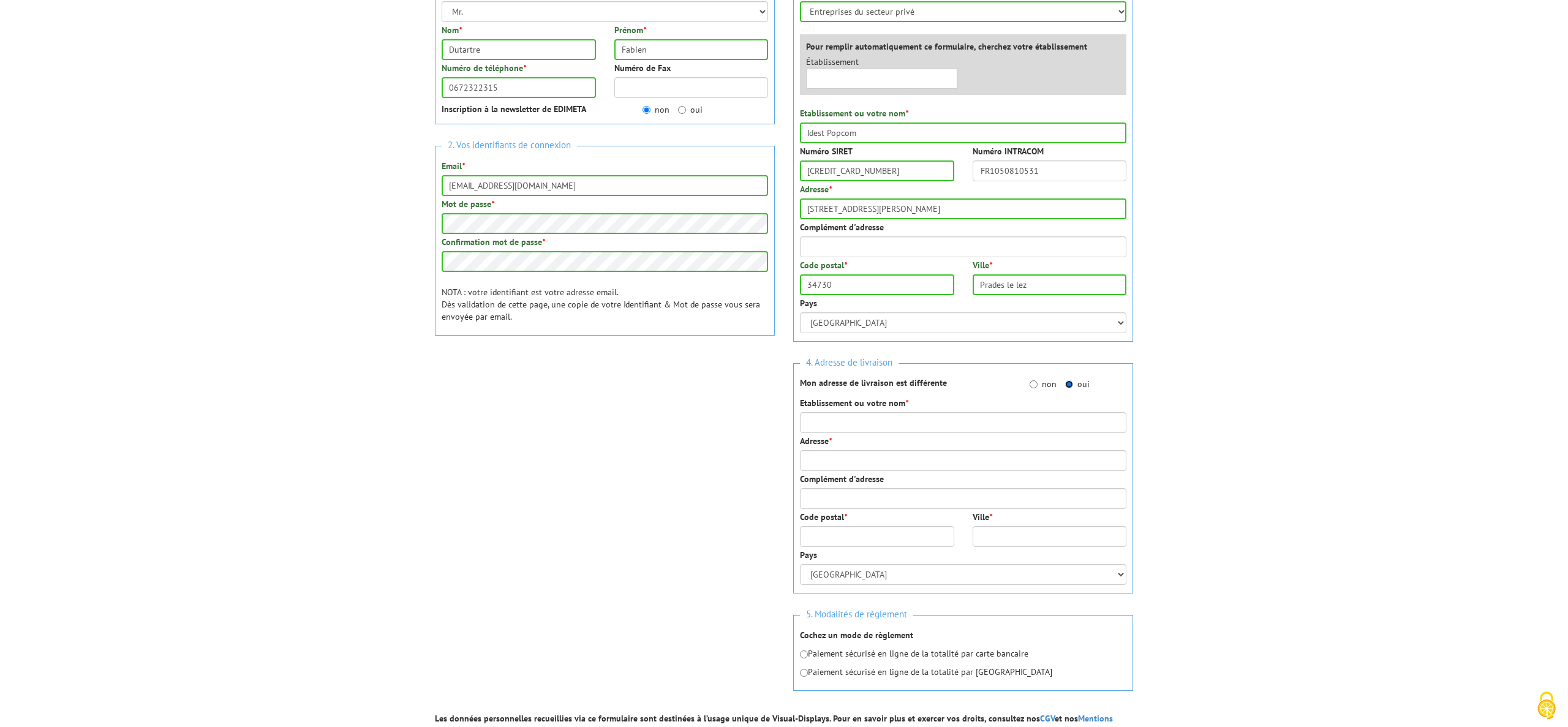
scroll to position [209, 0]
click at [881, 419] on input "Etablissement ou votre nom *" at bounding box center [963, 420] width 327 height 21
click at [926, 422] on input "Gan Assurances" at bounding box center [963, 420] width 327 height 21
type input "Gan Assurances"
click at [846, 456] on input "Adresse *" at bounding box center [963, 458] width 327 height 21
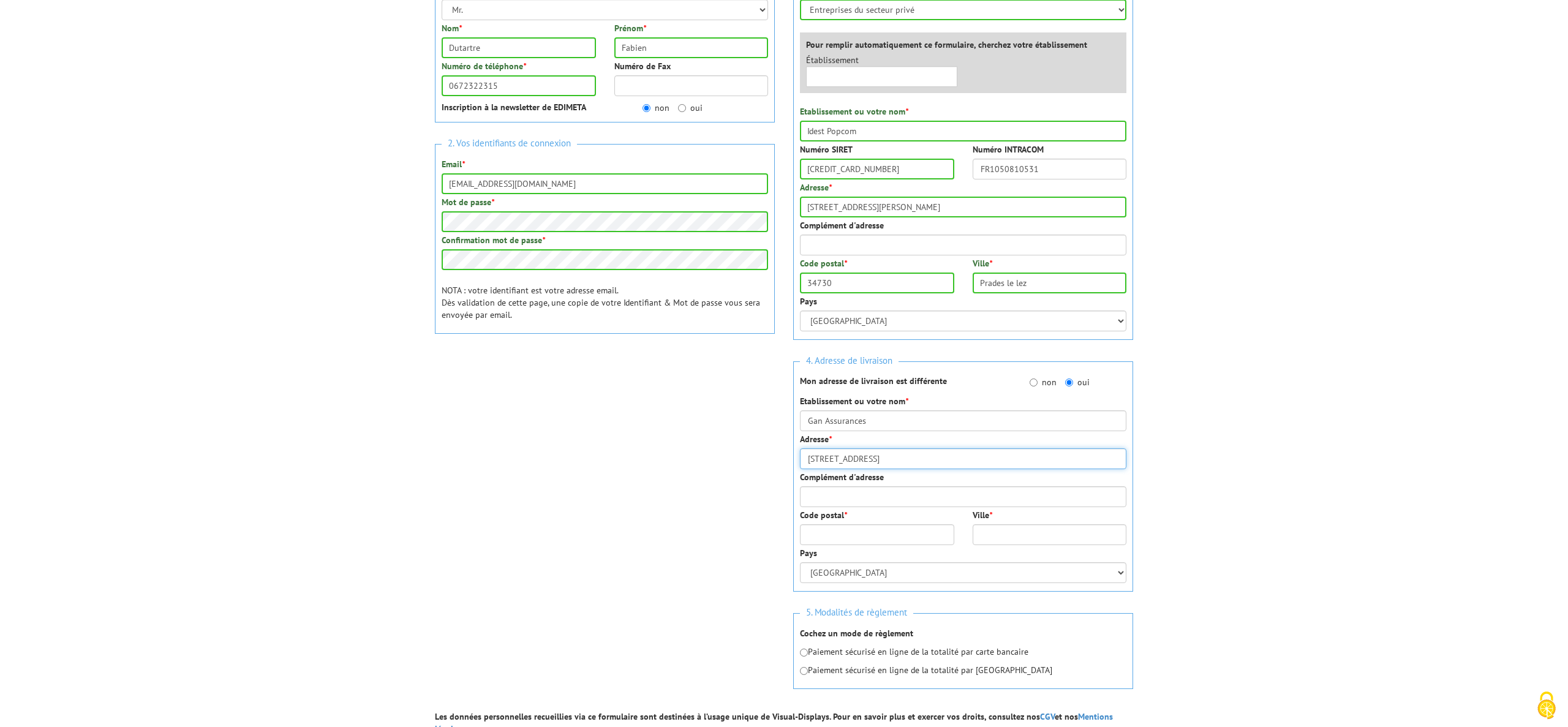
type input "[STREET_ADDRESS]"
type input "63170"
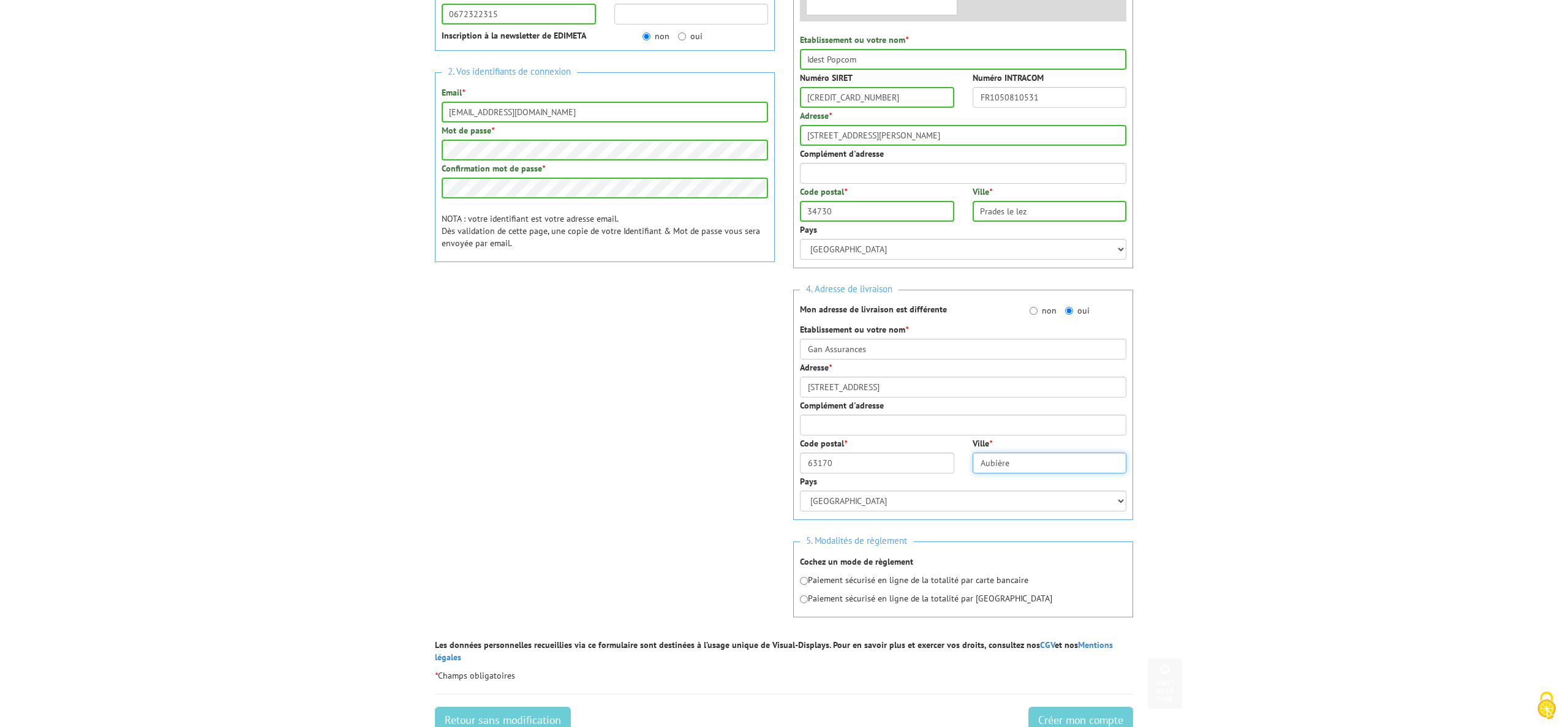
scroll to position [286, 0]
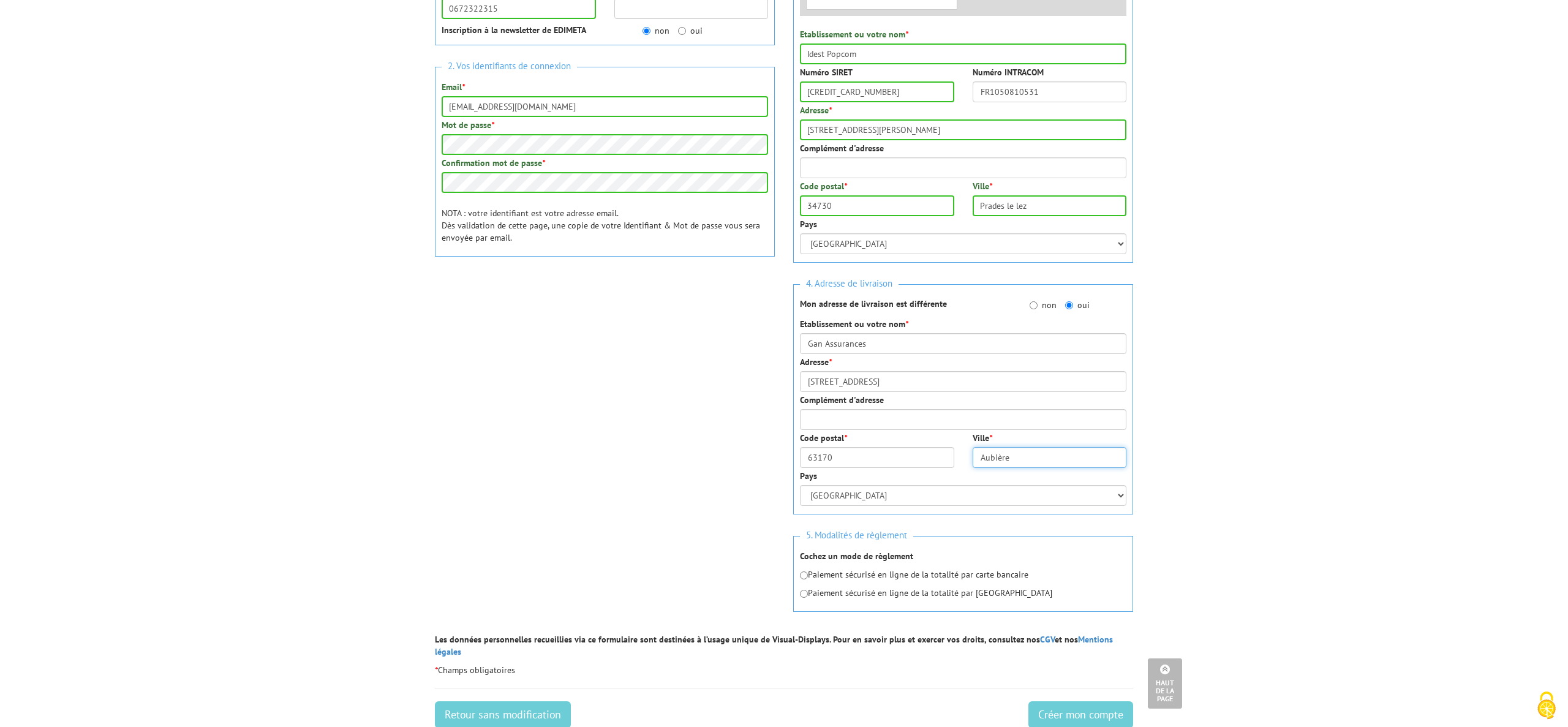
type input "Aubière"
click at [900, 417] on input "Complément d'adresse" at bounding box center [963, 419] width 327 height 21
type input "T"
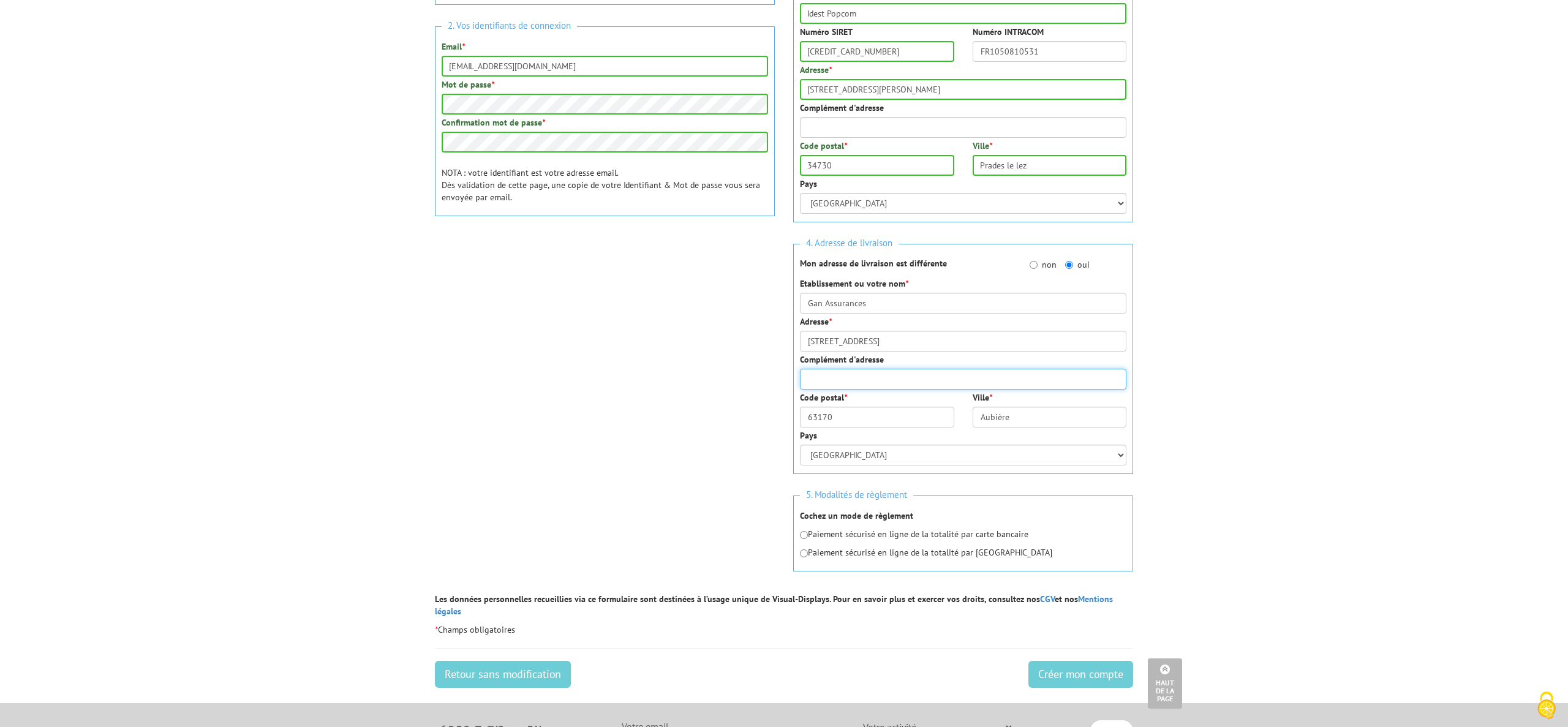
scroll to position [323, 0]
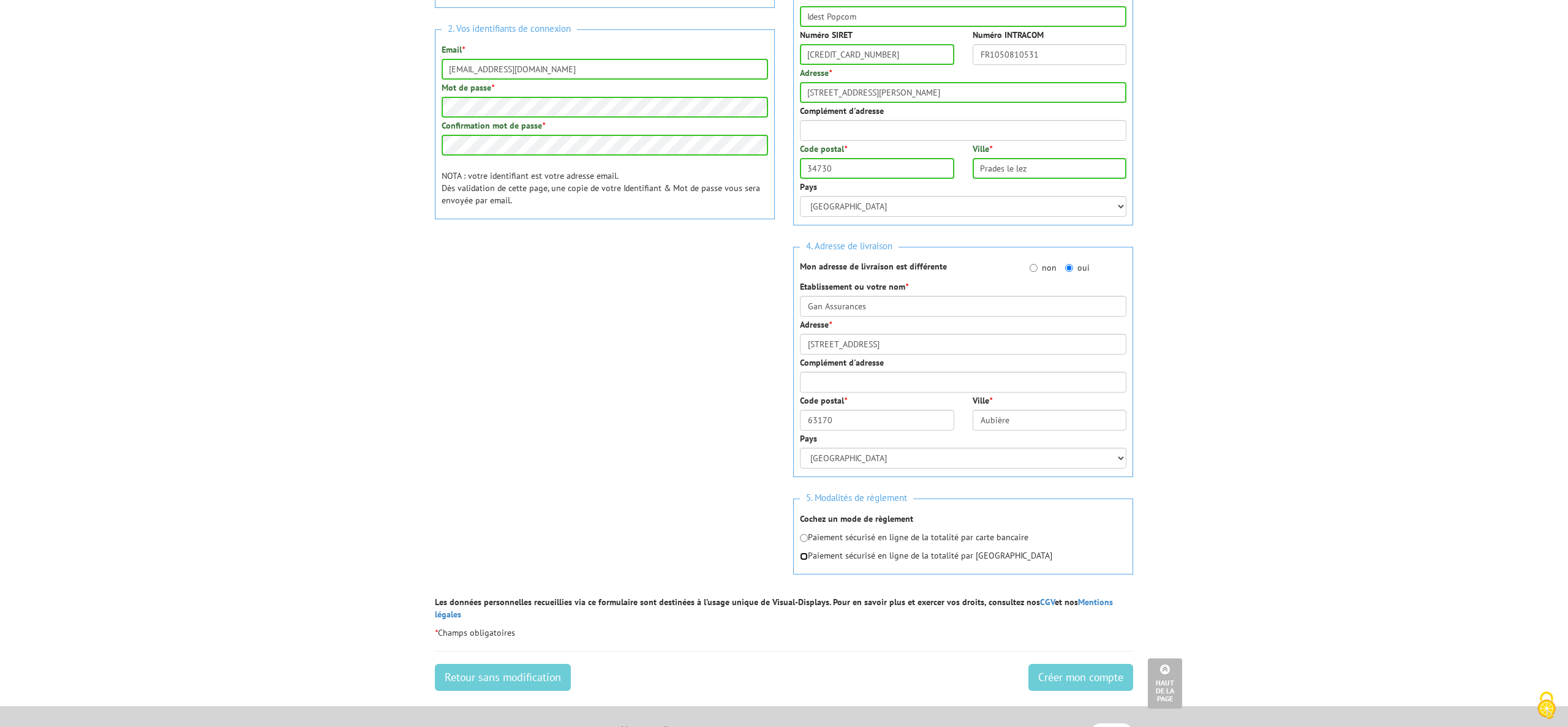
click at [804, 558] on input "radio" at bounding box center [804, 555] width 8 height 8
radio input "true"
click at [1100, 665] on input "Créer mon compte" at bounding box center [1080, 677] width 105 height 27
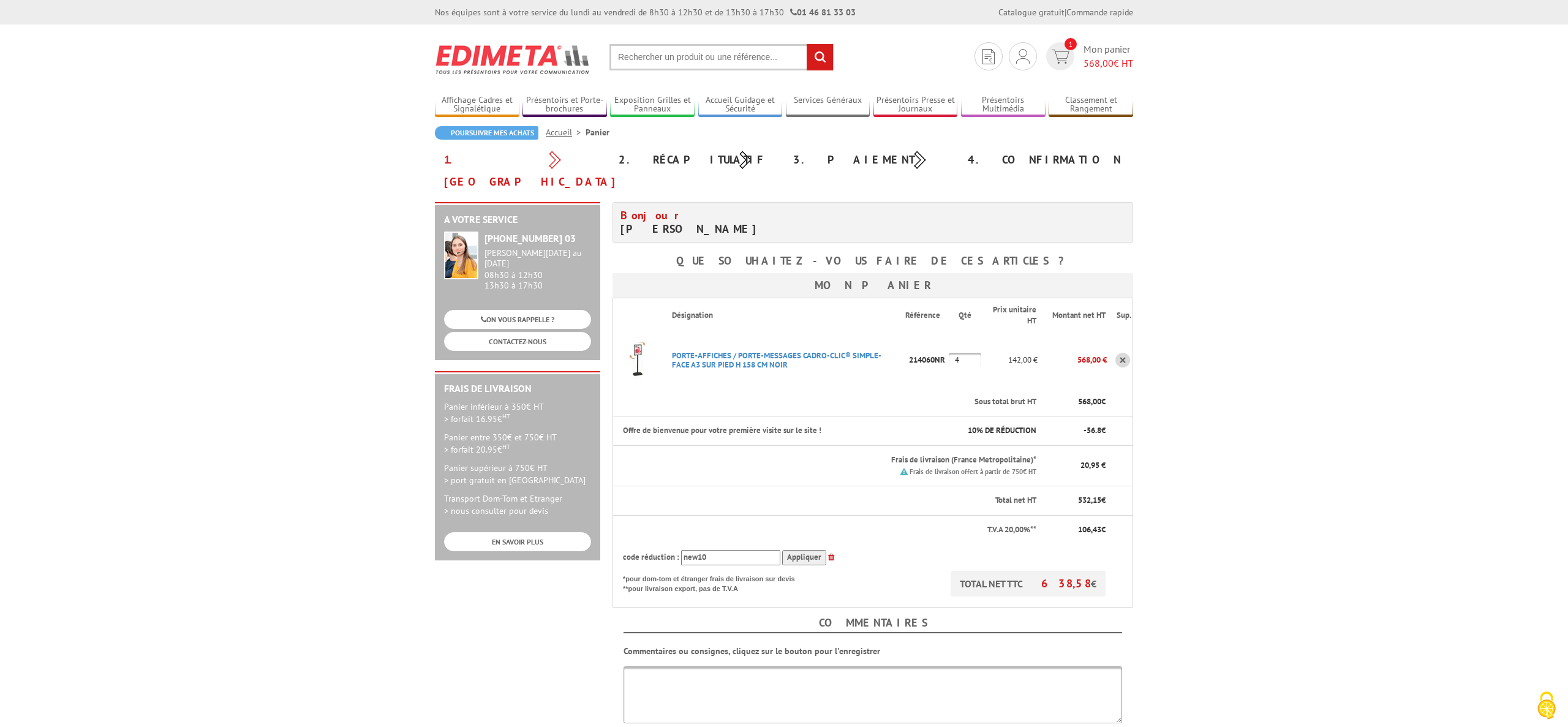
click at [1383, 424] on body "Nos équipes sont à votre service du [DATE] au [DATE] de 8h30 à 12h30 et de 13h3…" at bounding box center [784, 544] width 1568 height 1088
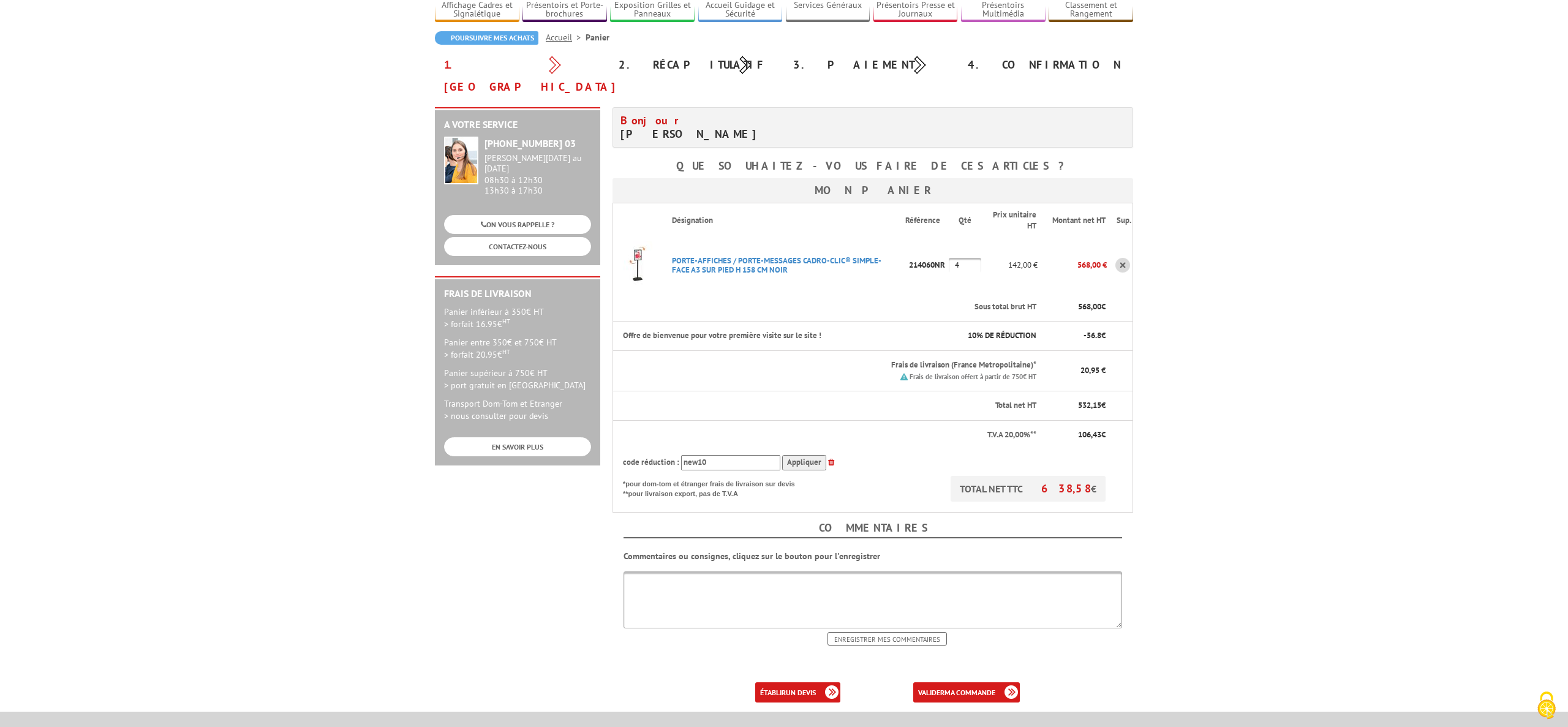
scroll to position [94, 0]
drag, startPoint x: 967, startPoint y: 246, endPoint x: 956, endPoint y: 246, distance: 11.0
click at [956, 259] on input "4" at bounding box center [964, 266] width 32 height 15
drag, startPoint x: 964, startPoint y: 245, endPoint x: 948, endPoint y: 244, distance: 16.0
click at [948, 244] on tr "PORTE-AFFICHES / PORTE-MESSAGES CADRO-CLIC® SIMPLE-FACE A3 SUR PIED H 158 CM NO…" at bounding box center [873, 267] width 520 height 55
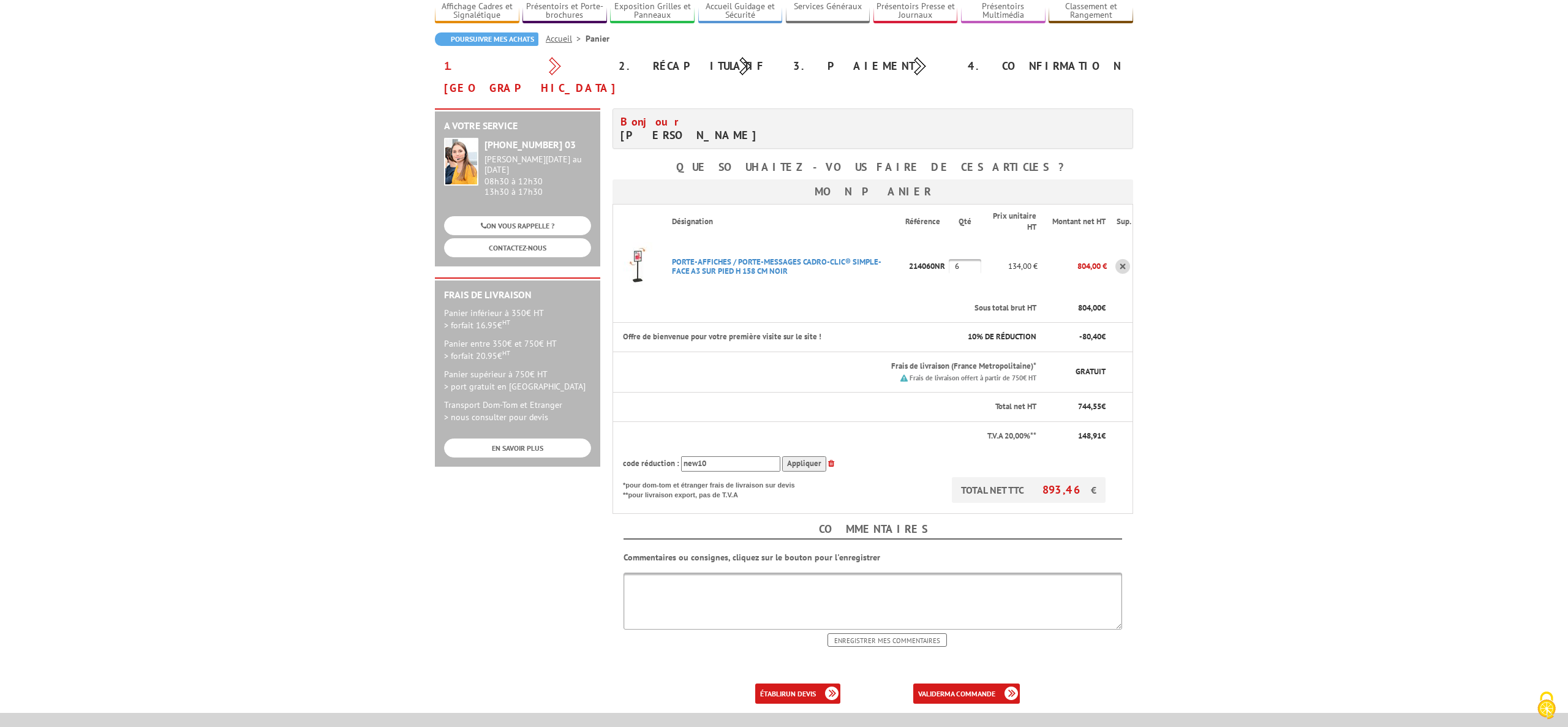
drag, startPoint x: 963, startPoint y: 245, endPoint x: 953, endPoint y: 244, distance: 10.0
click at [953, 259] on input "6" at bounding box center [964, 266] width 32 height 15
type input "4"
